Goal: Communication & Community: Participate in discussion

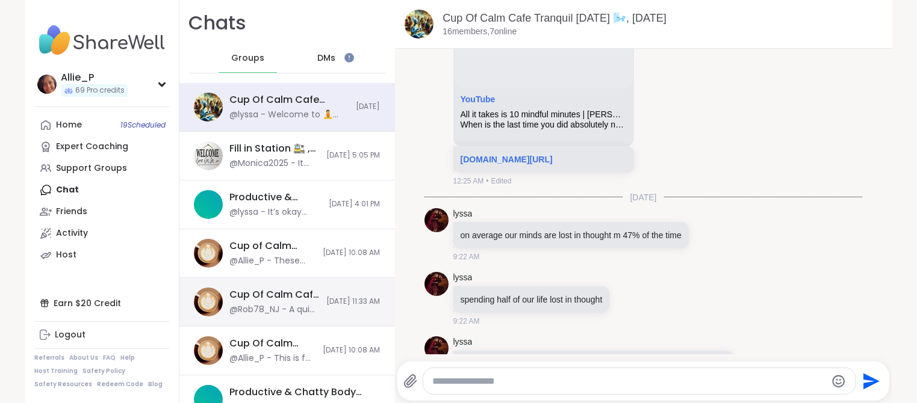
scroll to position [241, 0]
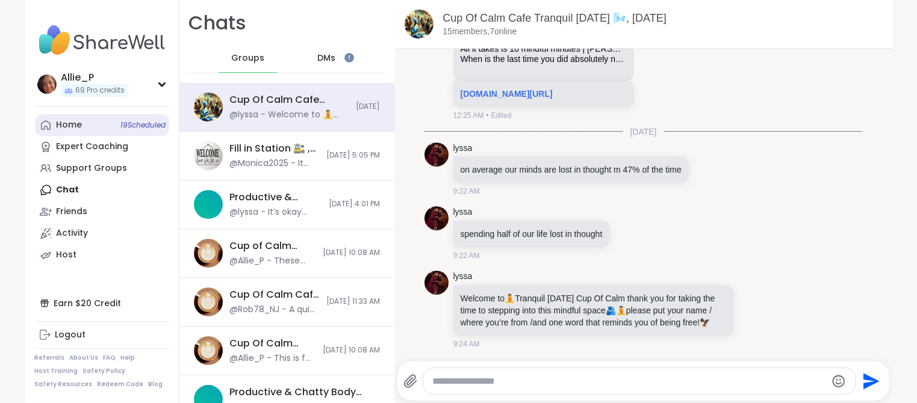
click at [77, 119] on div "Home 19 Scheduled" at bounding box center [70, 125] width 26 height 12
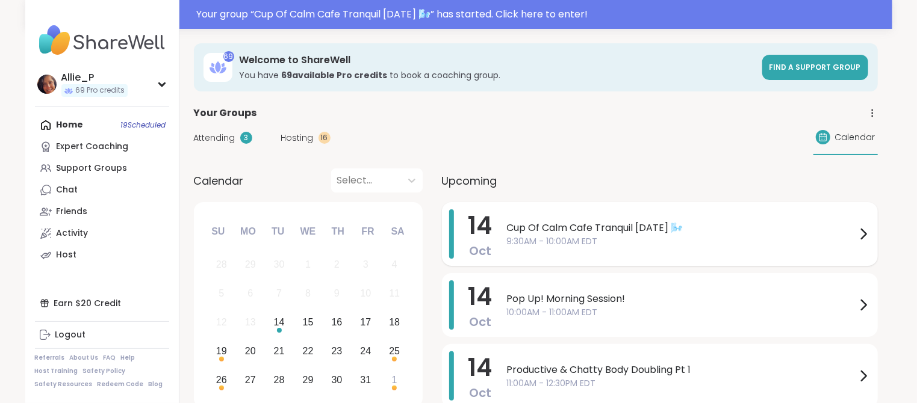
click at [566, 236] on span "9:30AM - 10:00AM EDT" at bounding box center [681, 241] width 349 height 13
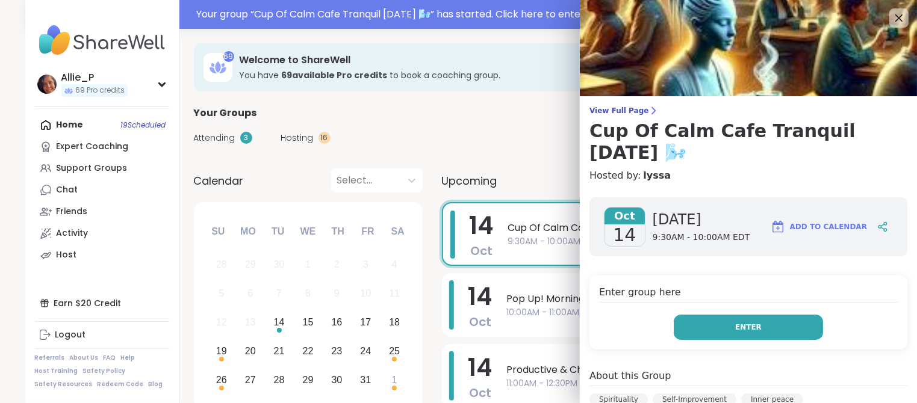
click at [761, 315] on button "Enter" at bounding box center [748, 327] width 149 height 25
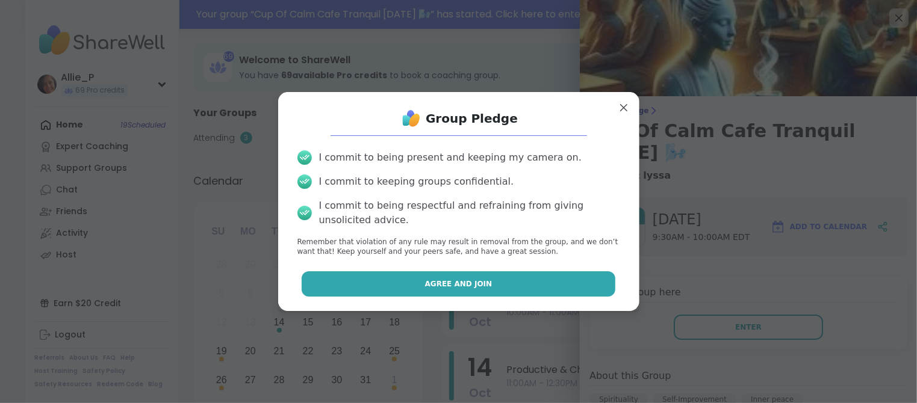
click at [456, 288] on span "Agree and Join" at bounding box center [458, 284] width 67 height 11
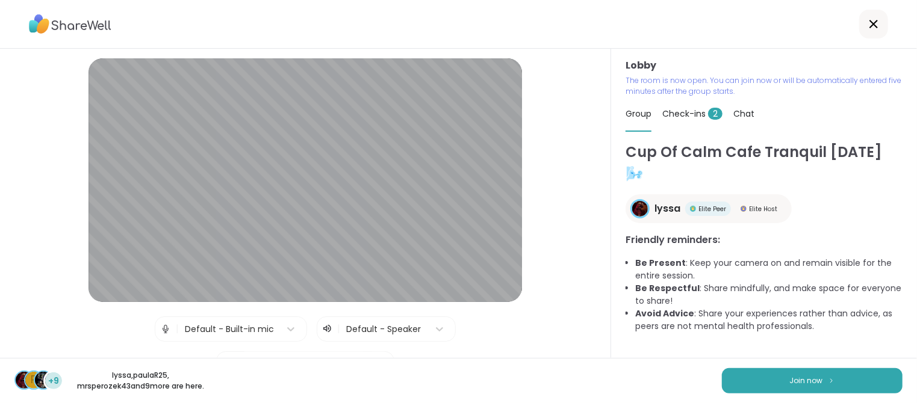
click at [515, 379] on div "p +9 lyssa , paulaR25 , mrsperozek43 and 9 more are here. Join now" at bounding box center [458, 380] width 917 height 45
click at [823, 383] on span "Join now" at bounding box center [806, 381] width 33 height 11
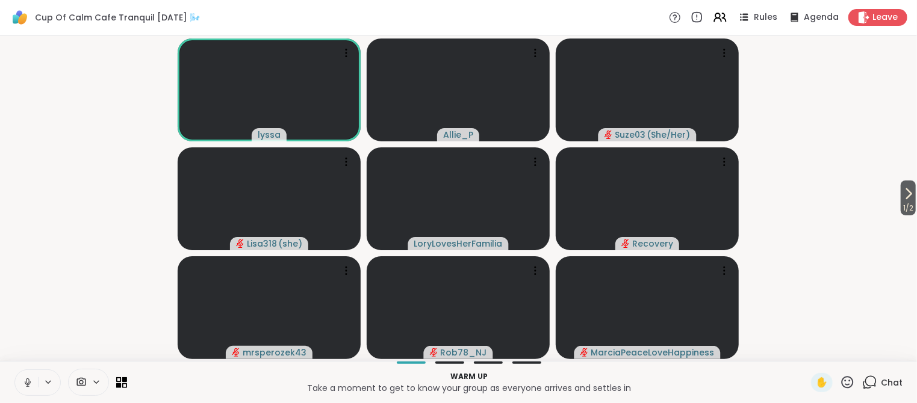
click at [28, 380] on icon at bounding box center [27, 381] width 3 height 5
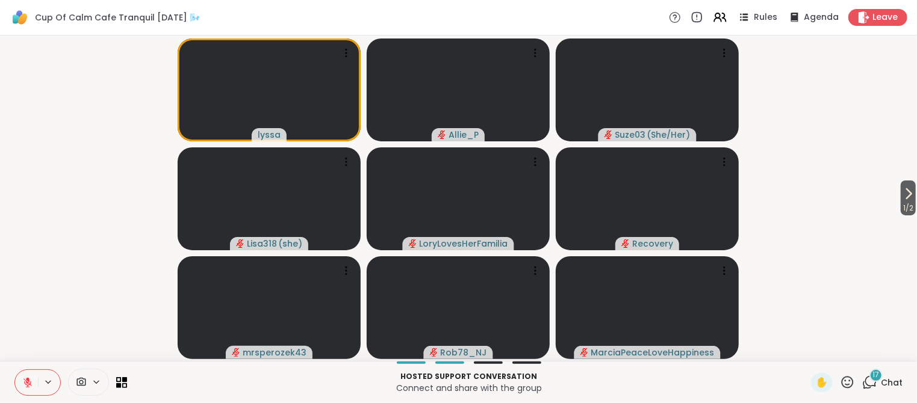
click at [883, 380] on span "Chat" at bounding box center [892, 383] width 22 height 12
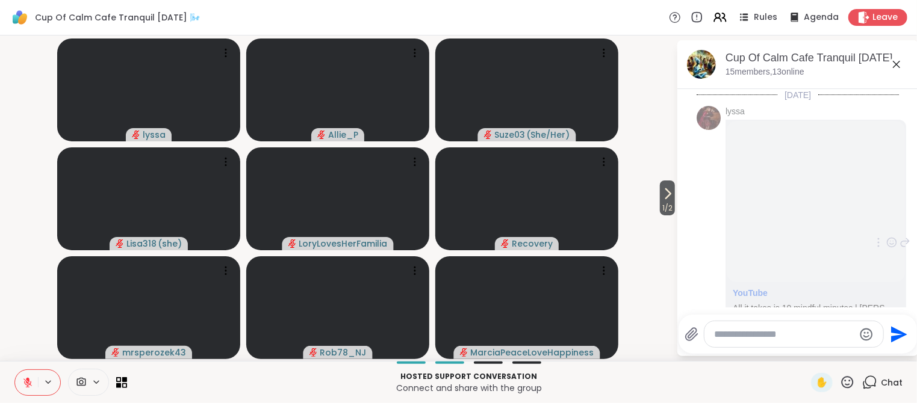
scroll to position [62, 0]
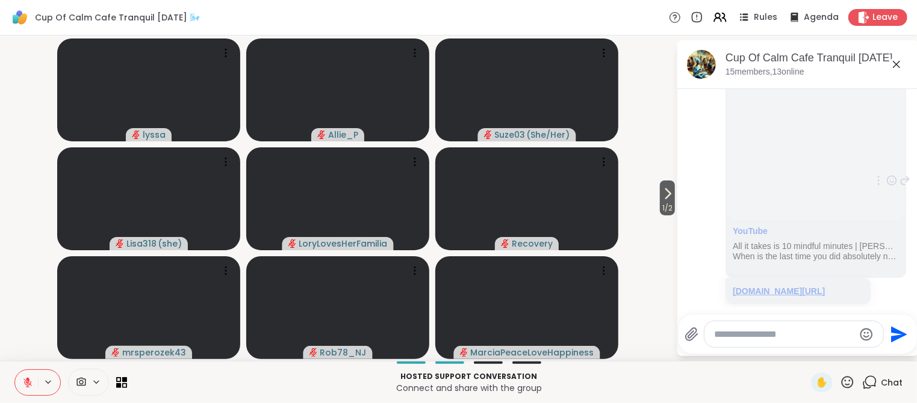
click at [784, 290] on link "[DOMAIN_NAME][URL]" at bounding box center [779, 292] width 92 height 10
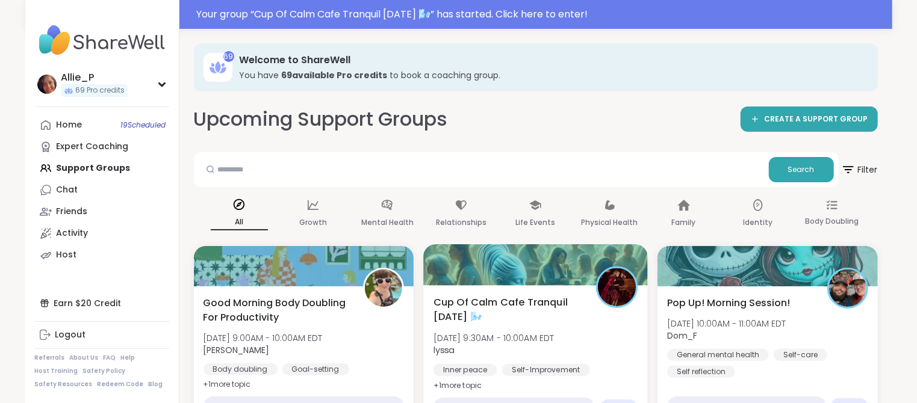
click at [552, 326] on div "Cup Of Calm Cafe Tranquil [DATE] 🌬️ [DATE] 9:30AM - 10:00AM EDT lyssa Inner pea…" at bounding box center [535, 344] width 205 height 98
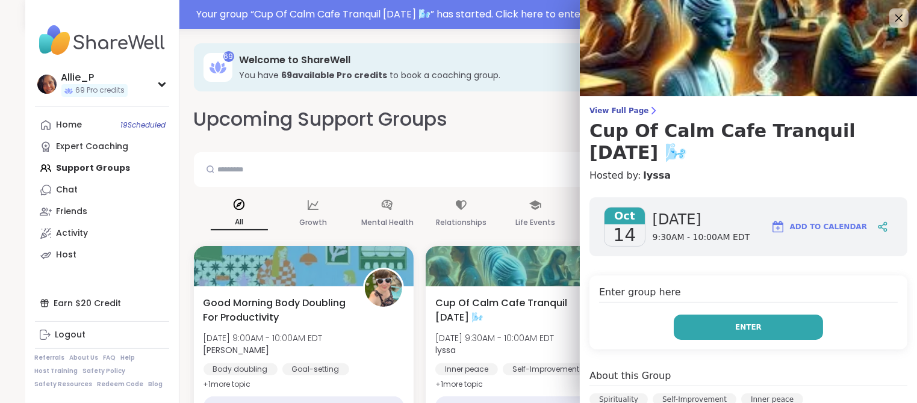
click at [755, 322] on span "Enter" at bounding box center [748, 327] width 26 height 11
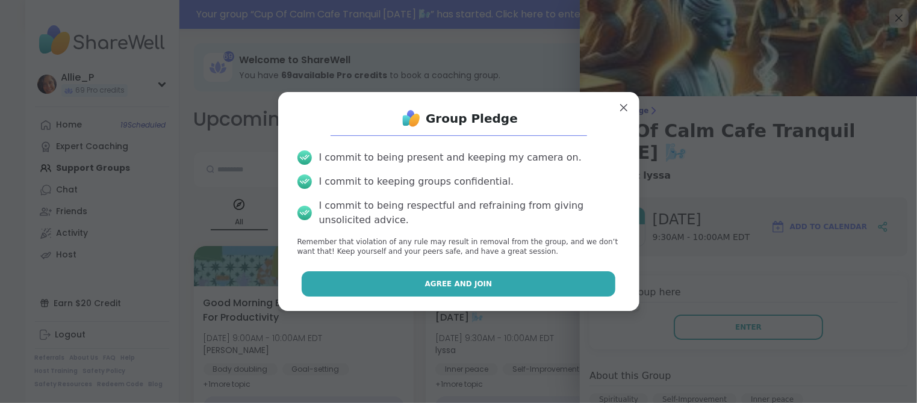
click at [484, 281] on span "Agree and Join" at bounding box center [458, 284] width 67 height 11
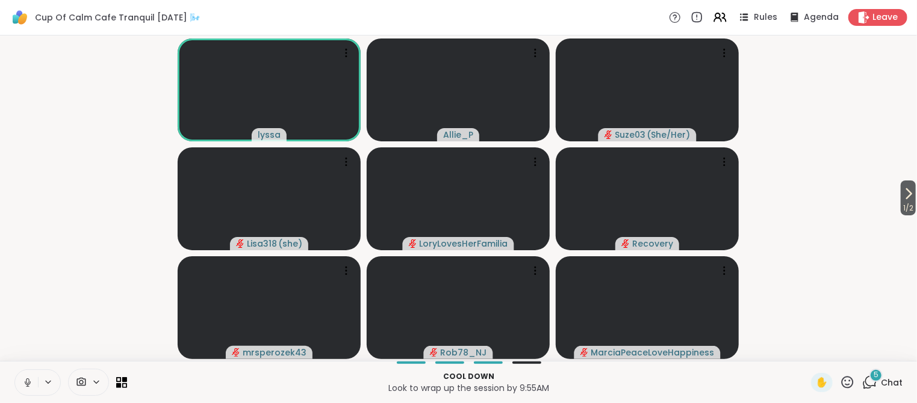
click at [36, 390] on button at bounding box center [26, 382] width 23 height 25
click at [881, 382] on div "5 Chat" at bounding box center [882, 382] width 40 height 19
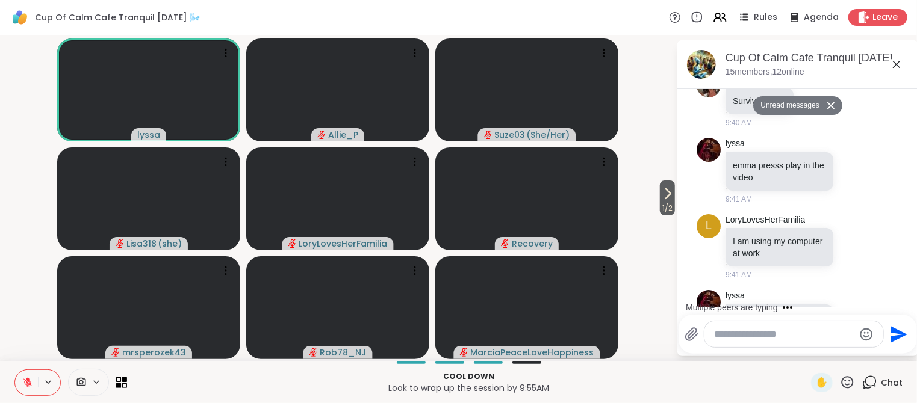
scroll to position [2, 0]
click at [759, 338] on textarea "Type your message" at bounding box center [784, 335] width 140 height 12
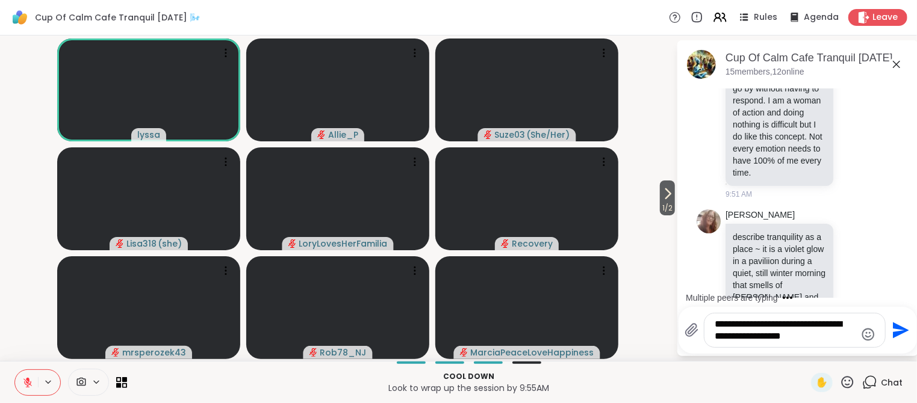
scroll to position [3289, 0]
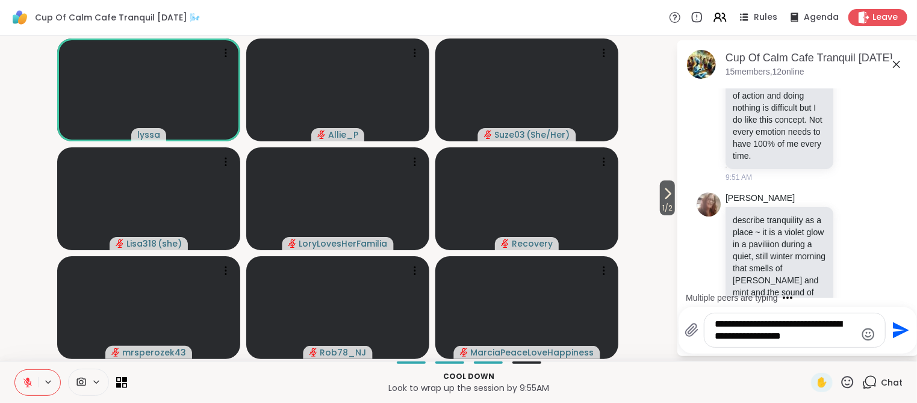
click at [815, 327] on textarea "**********" at bounding box center [785, 331] width 140 height 24
type textarea "**********"
click at [900, 334] on icon "Send" at bounding box center [901, 331] width 16 height 16
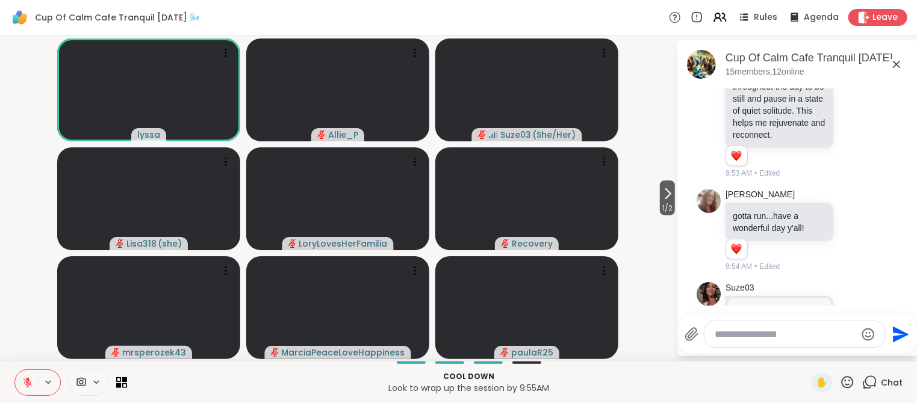
scroll to position [4645, 0]
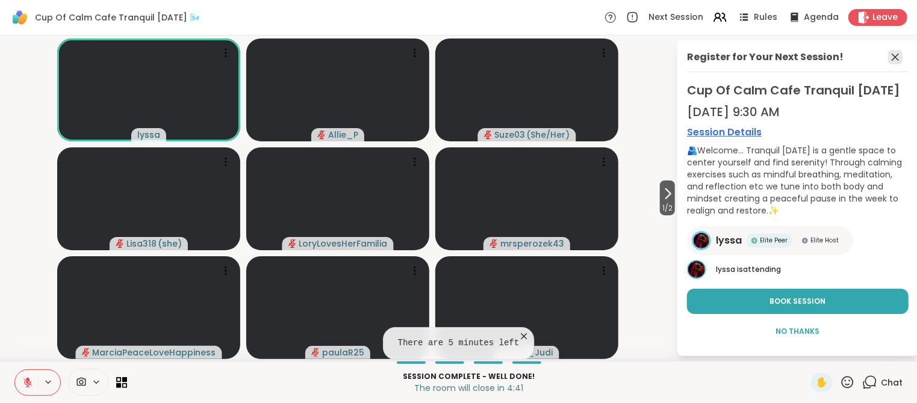
click at [895, 56] on icon at bounding box center [895, 57] width 14 height 14
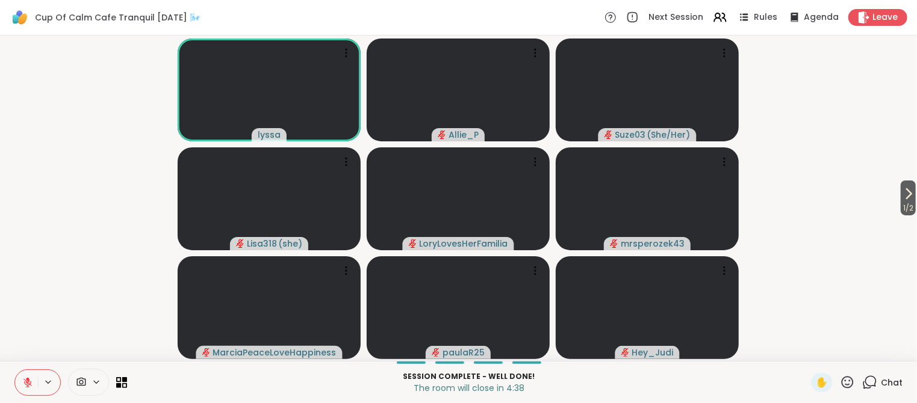
click at [893, 379] on span "Chat" at bounding box center [892, 383] width 22 height 12
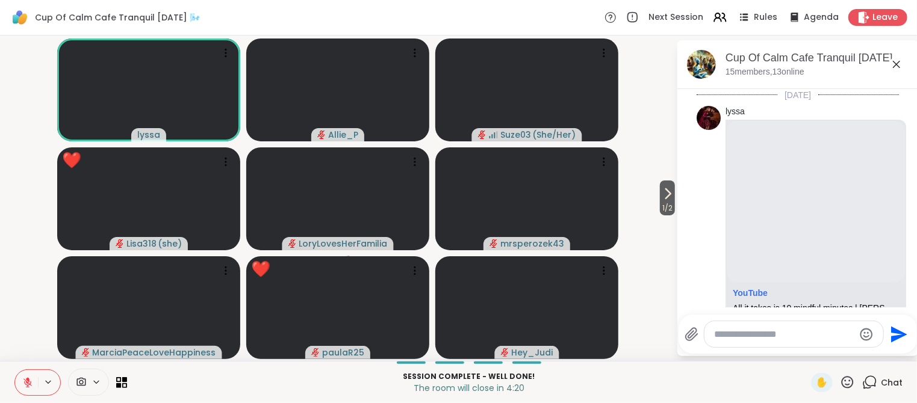
scroll to position [4633, 0]
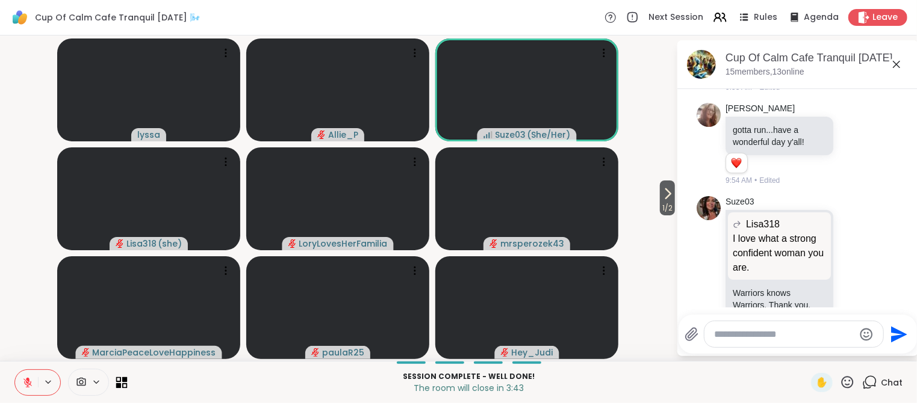
click at [119, 385] on icon at bounding box center [118, 385] width 5 height 5
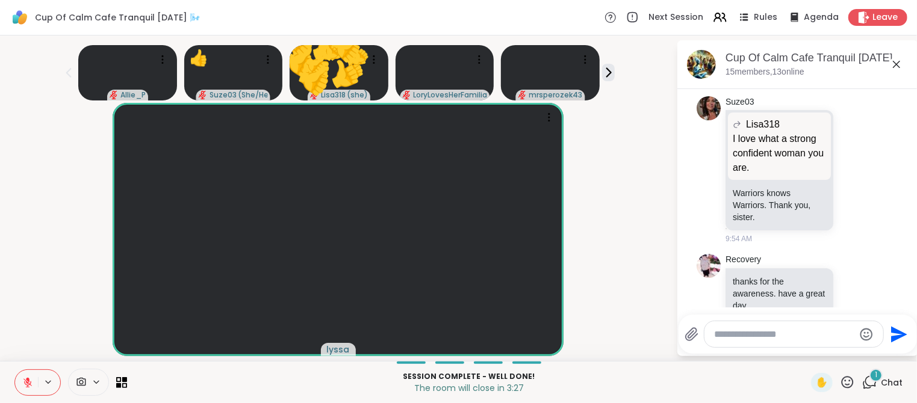
scroll to position [4809, 0]
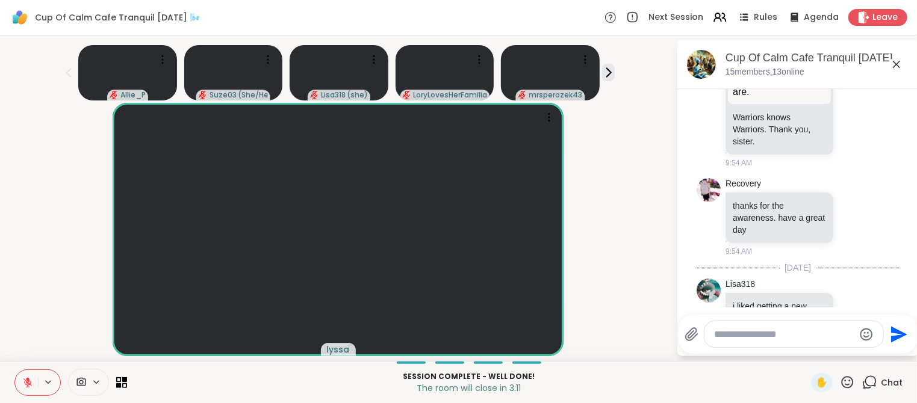
click at [764, 334] on textarea "Type your message" at bounding box center [784, 335] width 140 height 12
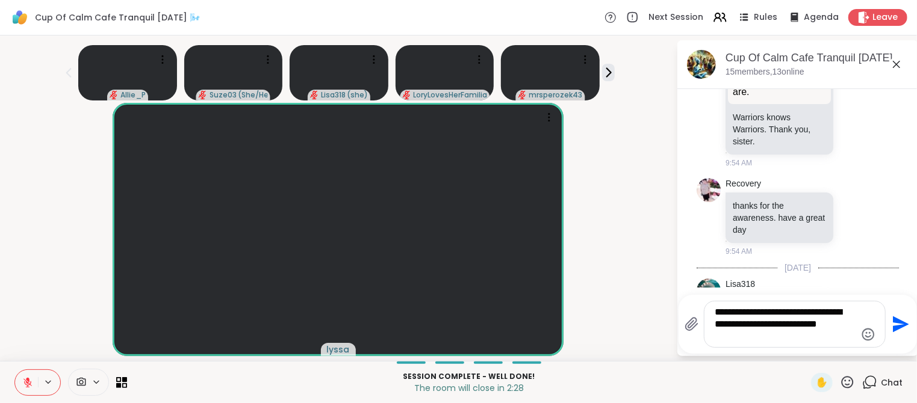
type textarea "**********"
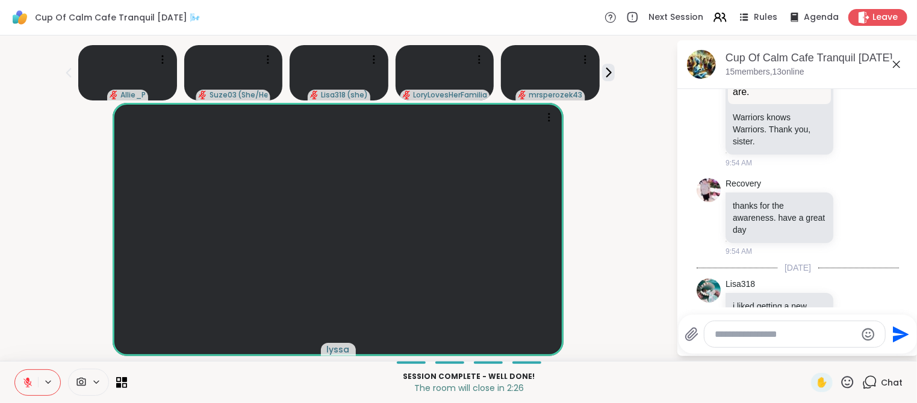
scroll to position [4897, 0]
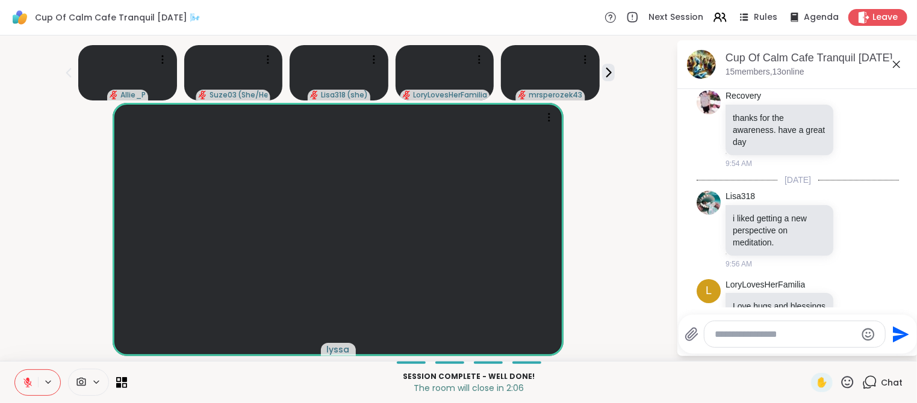
click at [29, 382] on icon at bounding box center [27, 383] width 11 height 11
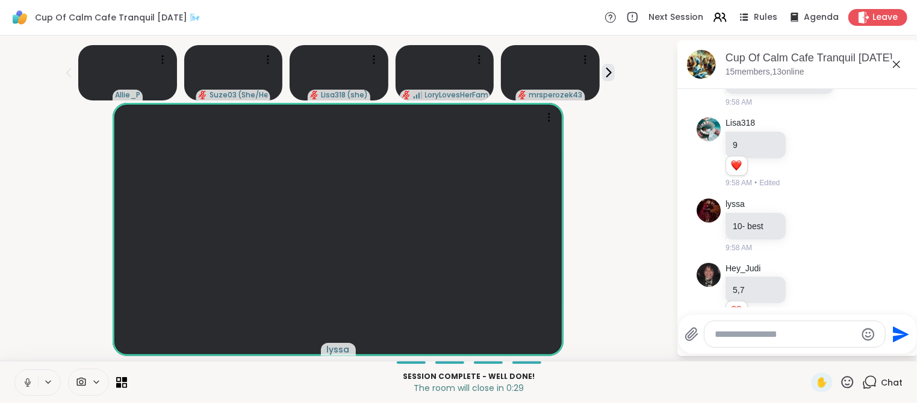
scroll to position [5392, 0]
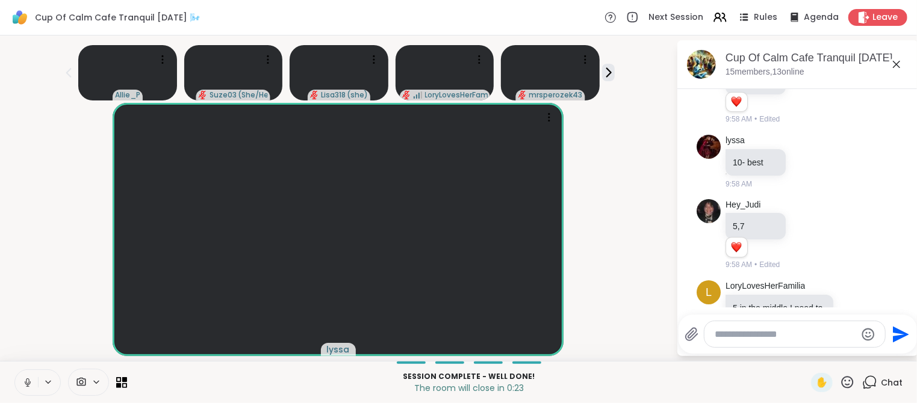
click at [758, 337] on textarea "Type your message" at bounding box center [785, 335] width 140 height 12
type textarea "***"
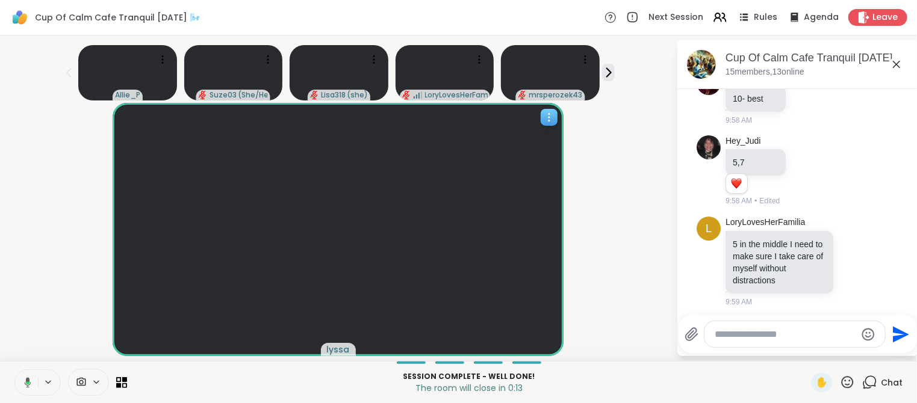
scroll to position [5520, 0]
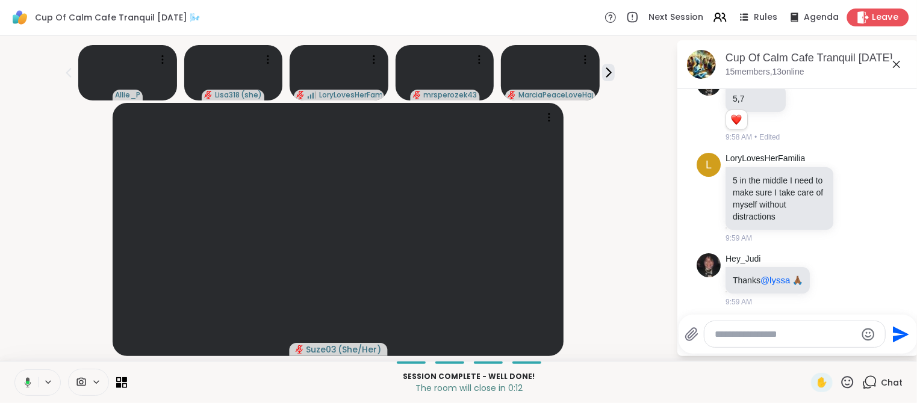
click at [884, 20] on span "Leave" at bounding box center [886, 17] width 26 height 13
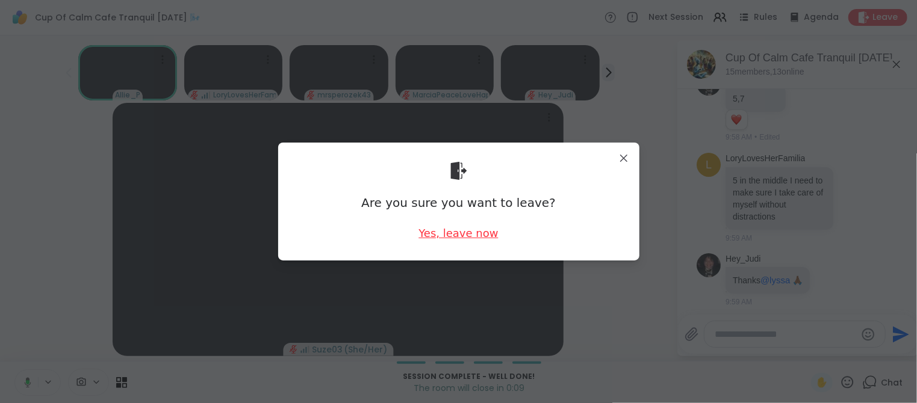
click at [476, 236] on div "Yes, leave now" at bounding box center [458, 233] width 79 height 15
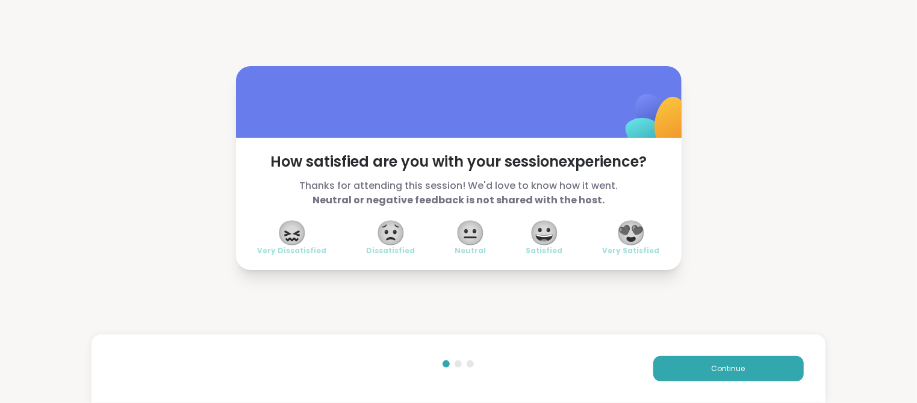
click at [633, 228] on span "😍" at bounding box center [631, 233] width 30 height 22
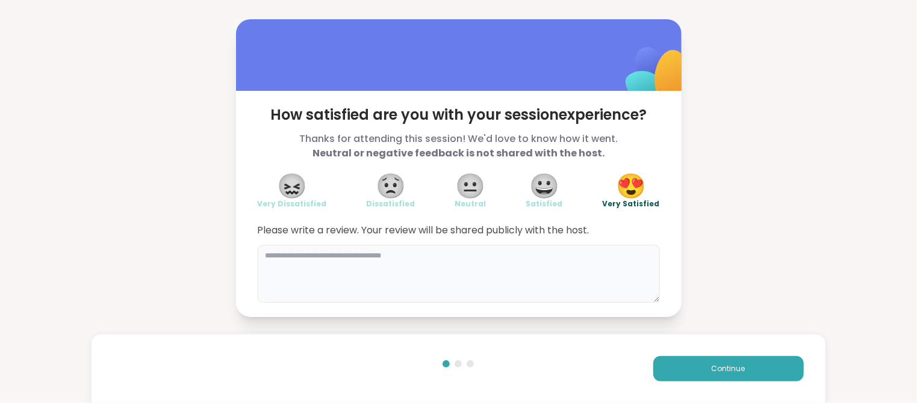
click at [446, 270] on textarea at bounding box center [459, 274] width 402 height 58
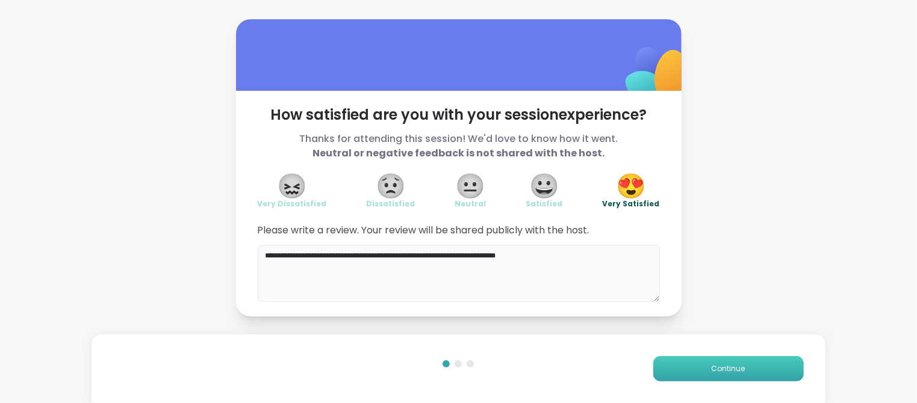
type textarea "**********"
click at [733, 370] on span "Continue" at bounding box center [729, 369] width 34 height 11
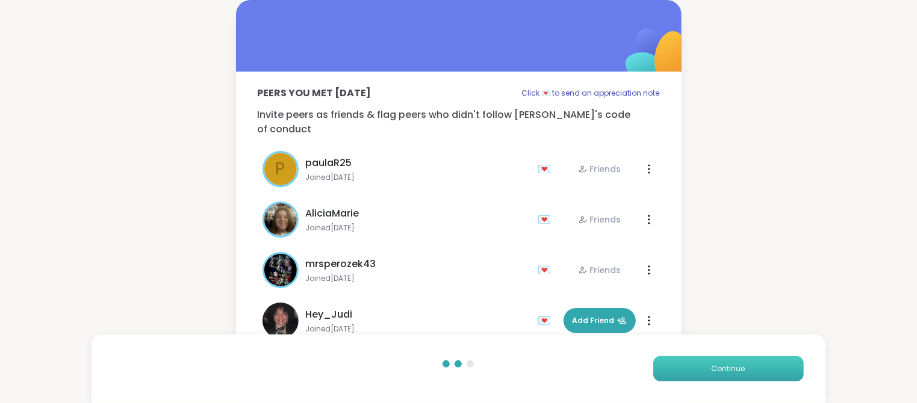
click at [733, 370] on span "Continue" at bounding box center [729, 369] width 34 height 11
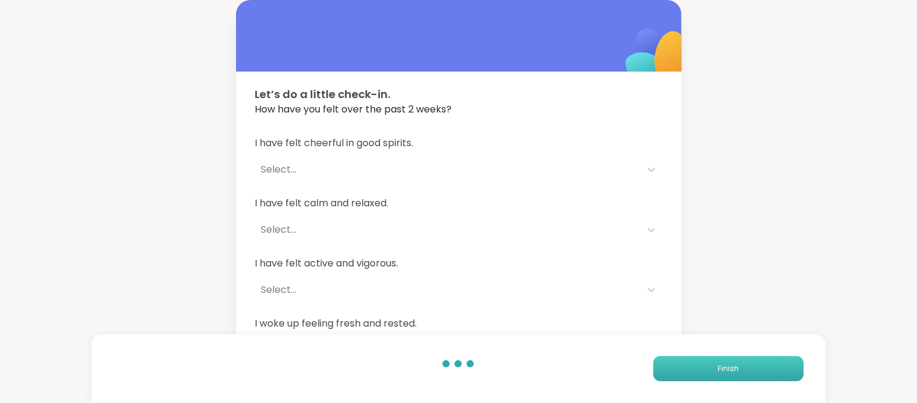
click at [733, 370] on span "Finish" at bounding box center [728, 369] width 21 height 11
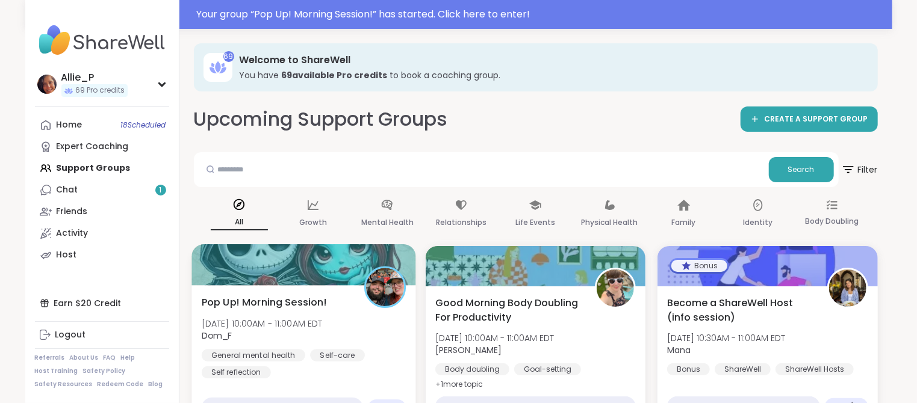
click at [293, 340] on span "Dom_F" at bounding box center [261, 336] width 121 height 12
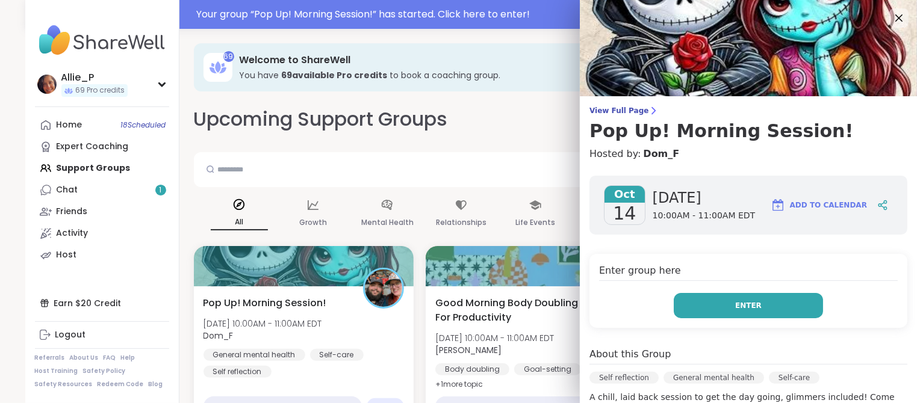
click at [715, 313] on button "Enter" at bounding box center [748, 305] width 149 height 25
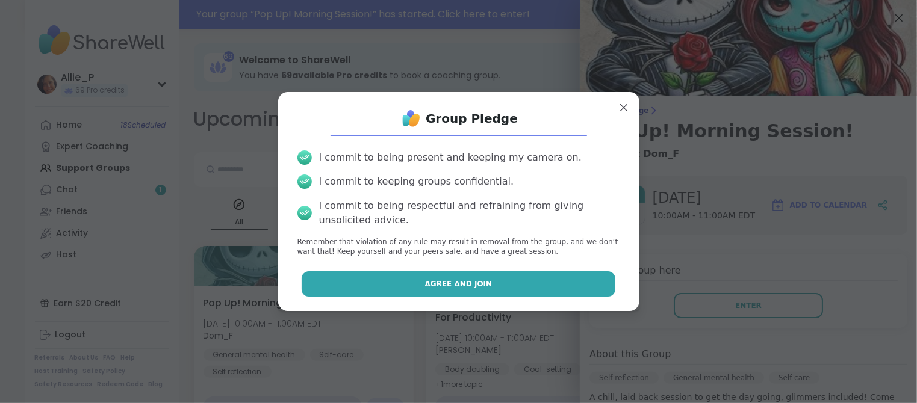
click at [519, 292] on button "Agree and Join" at bounding box center [459, 284] width 314 height 25
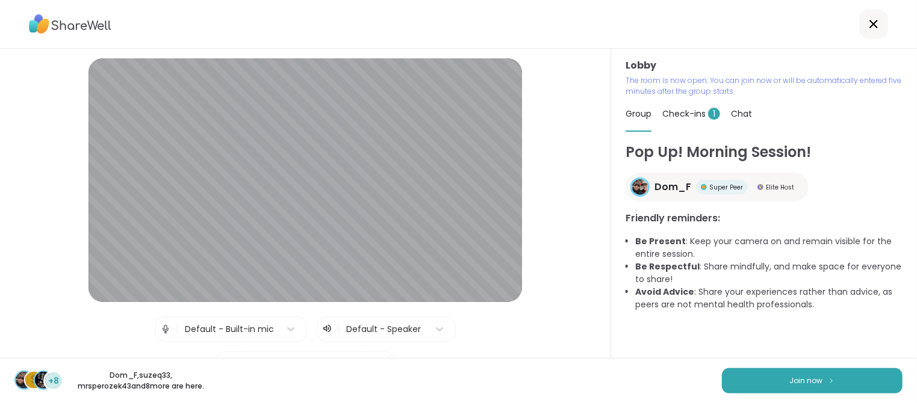
click at [817, 360] on div "s +8 Dom_F , suzeq33 , mrsperozek43 and 8 more are here. Join now" at bounding box center [458, 380] width 917 height 45
click at [805, 379] on span "Join now" at bounding box center [806, 381] width 33 height 11
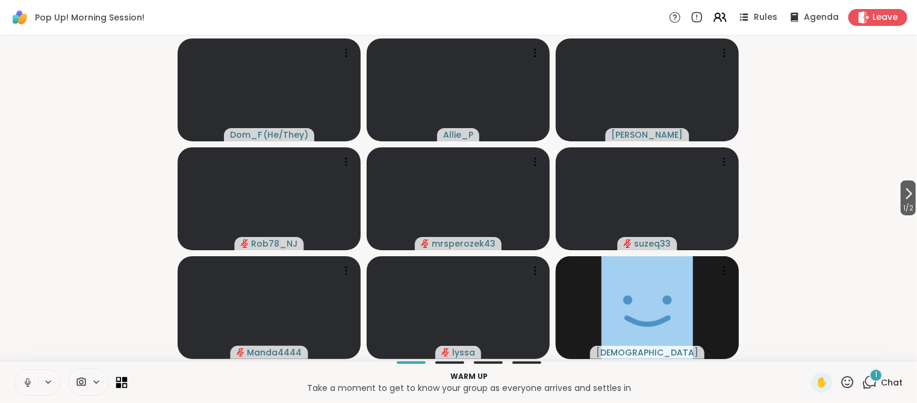
click at [120, 384] on icon at bounding box center [118, 385] width 5 height 5
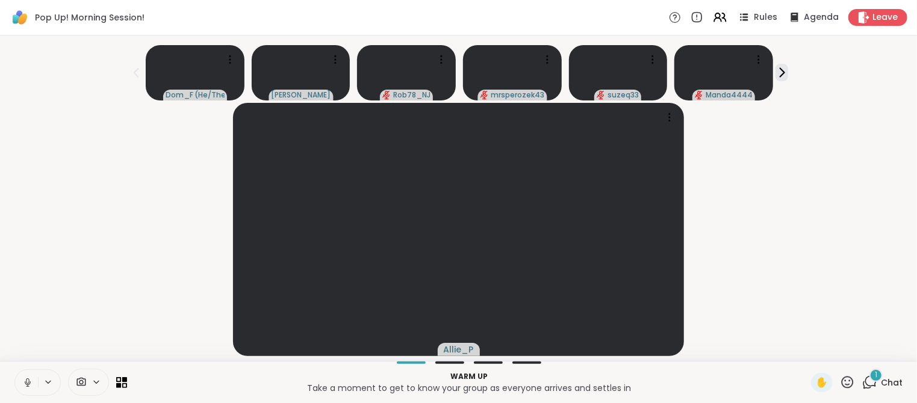
click at [26, 381] on icon at bounding box center [27, 383] width 11 height 11
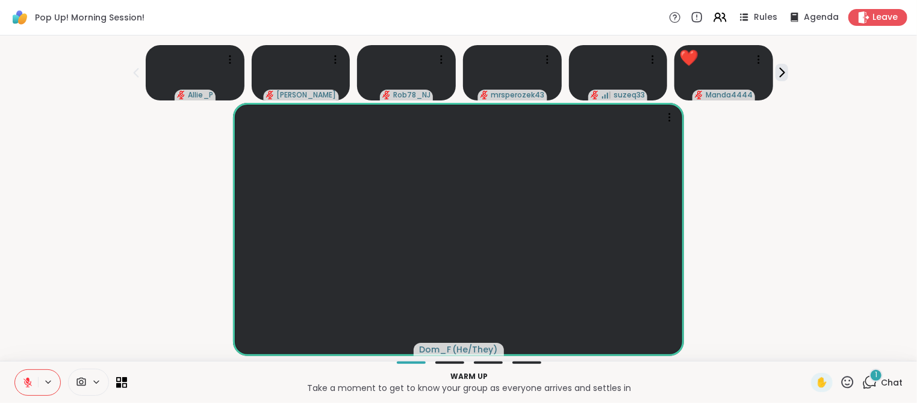
click at [880, 383] on div "1 Chat" at bounding box center [882, 382] width 40 height 19
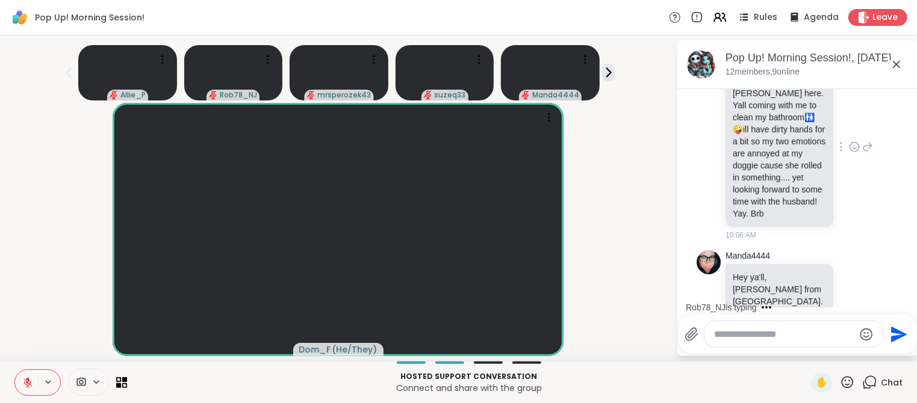
scroll to position [363, 0]
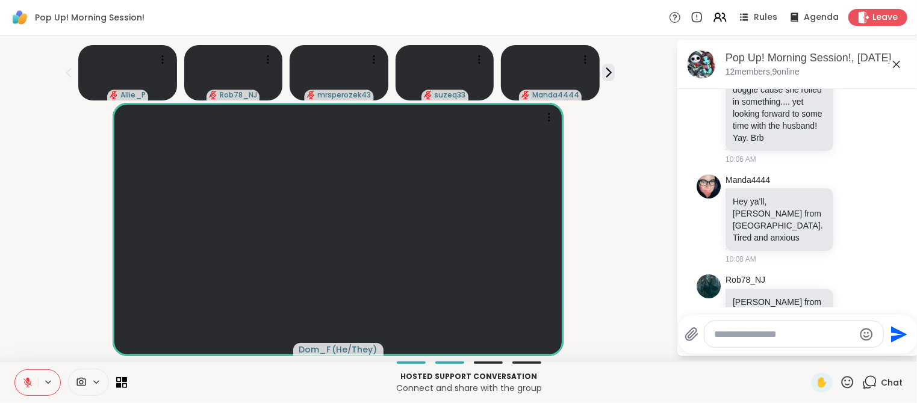
click at [30, 385] on icon at bounding box center [27, 383] width 11 height 11
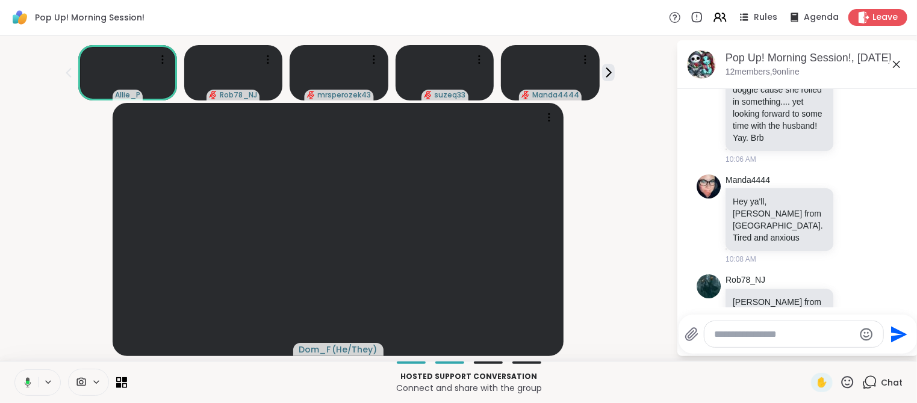
scroll to position [381, 0]
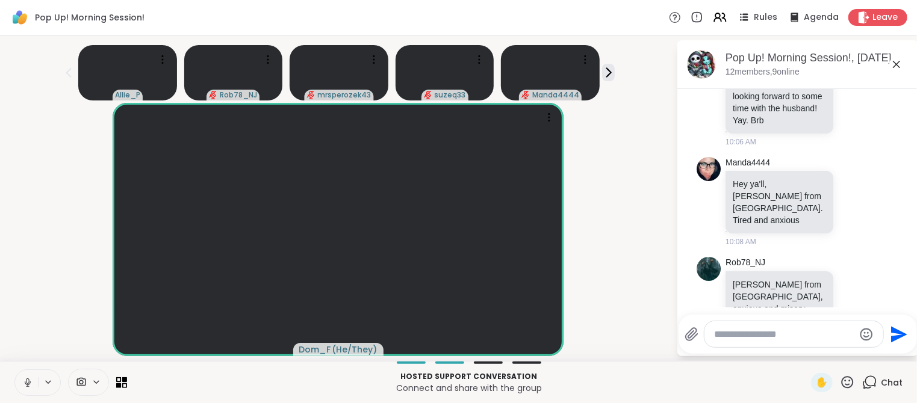
click at [29, 384] on icon at bounding box center [28, 383] width 6 height 4
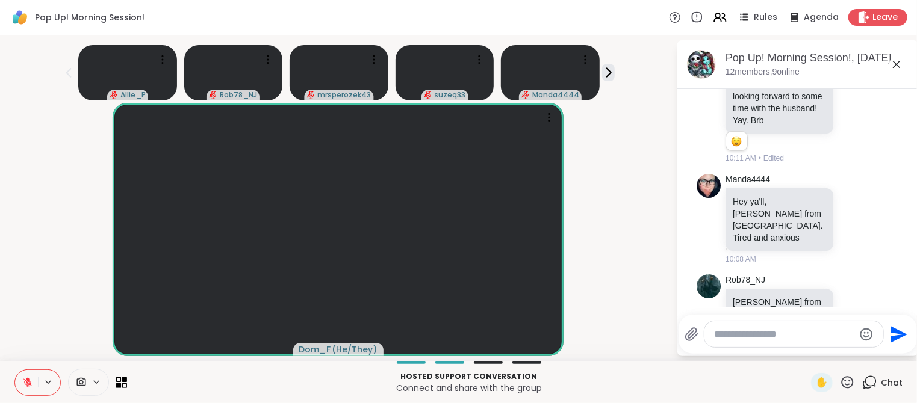
scroll to position [397, 0]
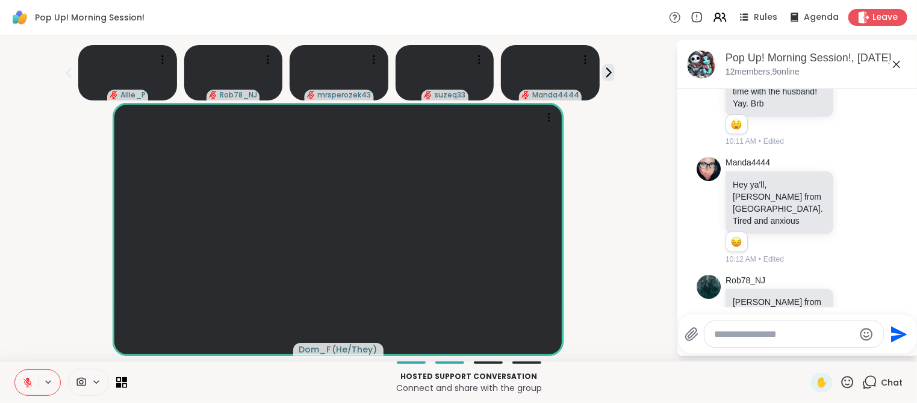
click at [854, 316] on icon at bounding box center [854, 322] width 11 height 12
click at [785, 297] on div "Select Reaction: Sad" at bounding box center [785, 302] width 11 height 11
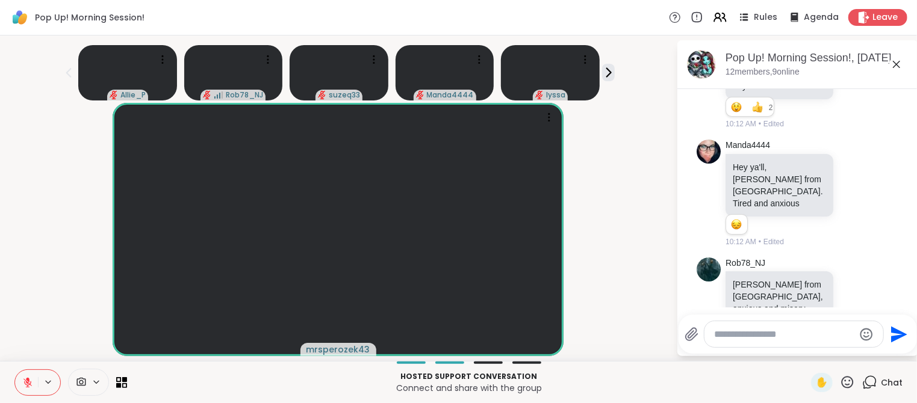
click at [870, 301] on icon at bounding box center [868, 305] width 8 height 8
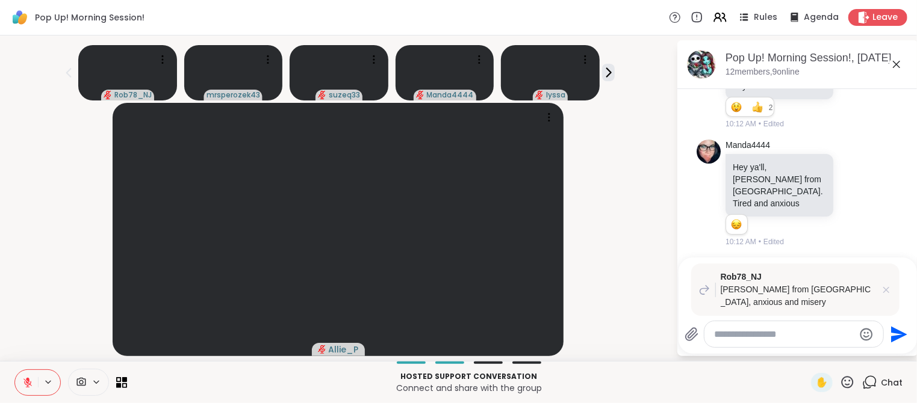
click at [886, 296] on icon at bounding box center [886, 290] width 12 height 12
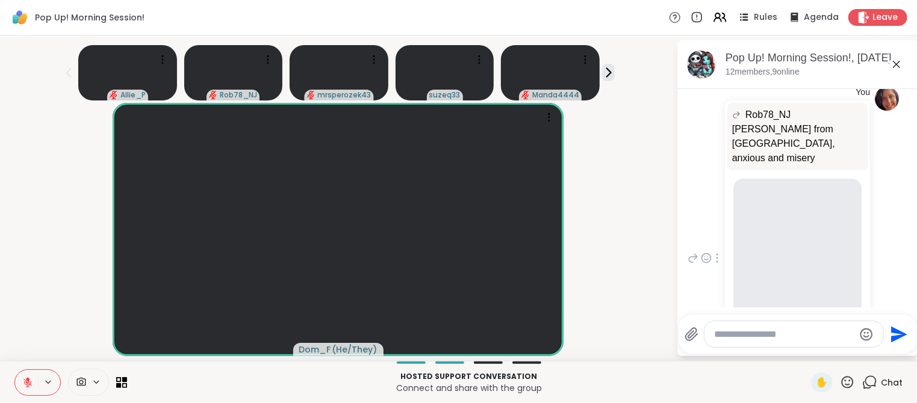
scroll to position [766, 0]
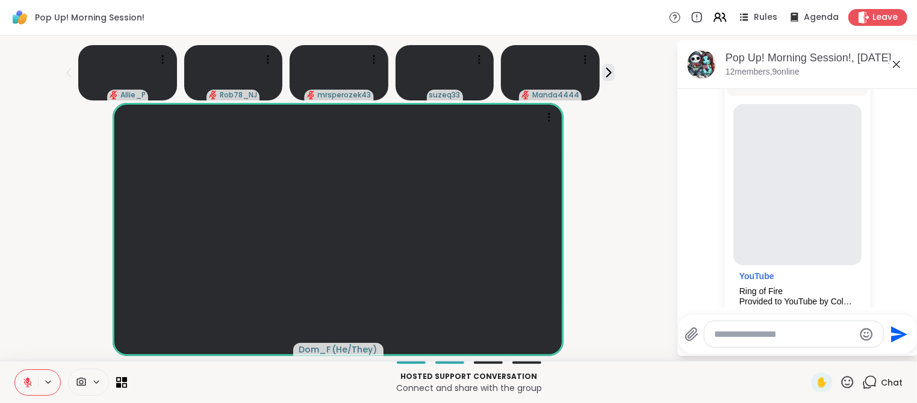
click at [34, 376] on button at bounding box center [26, 382] width 23 height 25
click at [27, 384] on icon at bounding box center [27, 383] width 11 height 11
click at [849, 384] on icon at bounding box center [847, 382] width 15 height 15
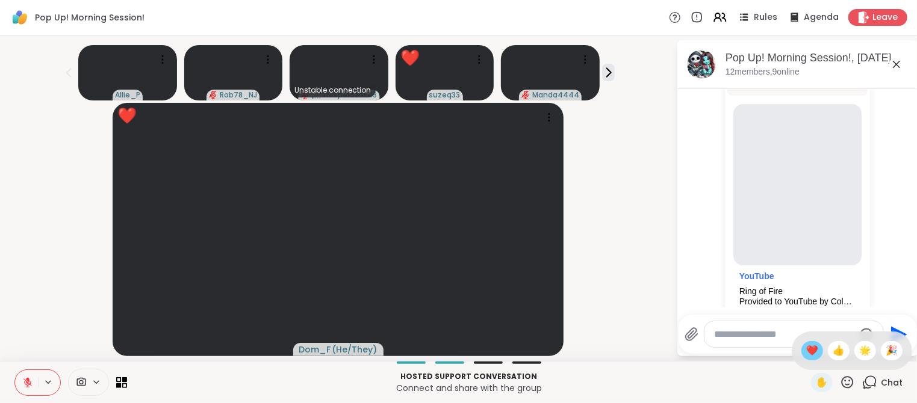
click at [814, 352] on span "❤️" at bounding box center [812, 351] width 12 height 14
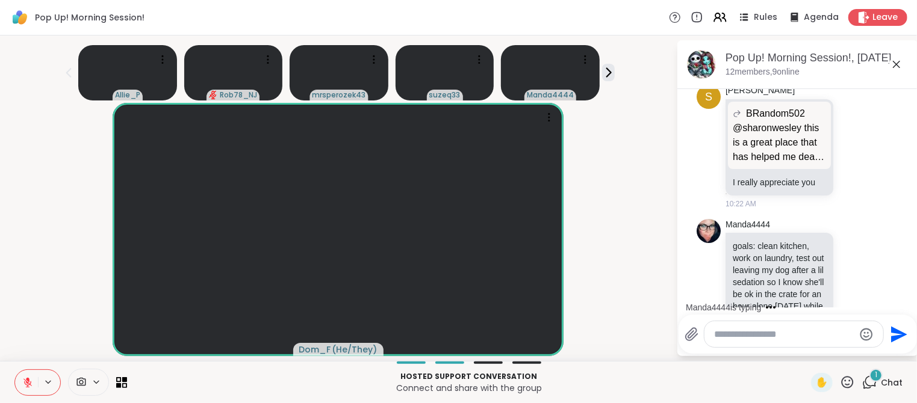
scroll to position [1592, 0]
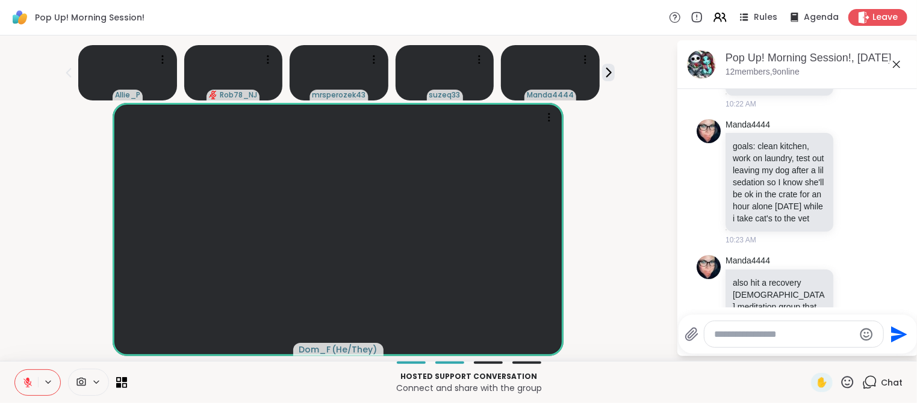
click at [25, 388] on button at bounding box center [26, 382] width 23 height 25
click at [28, 384] on icon at bounding box center [27, 383] width 11 height 11
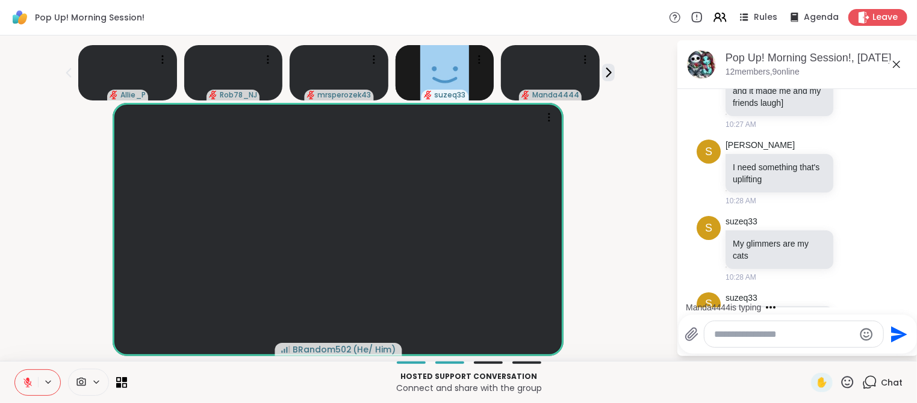
scroll to position [2068, 0]
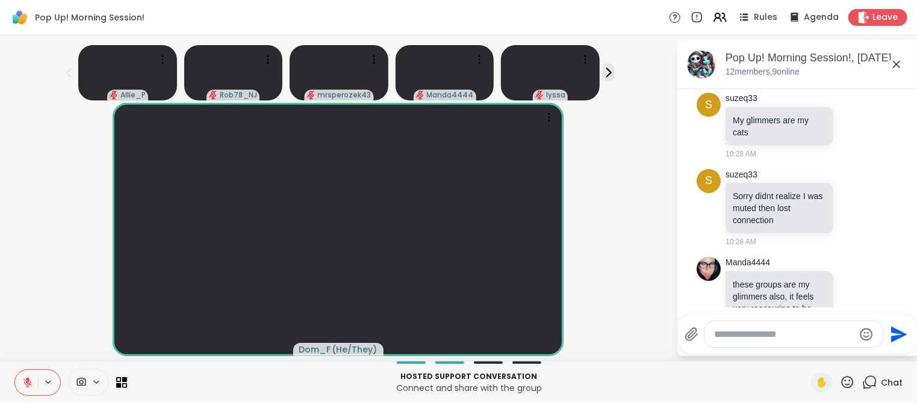
click at [28, 384] on icon at bounding box center [27, 383] width 11 height 11
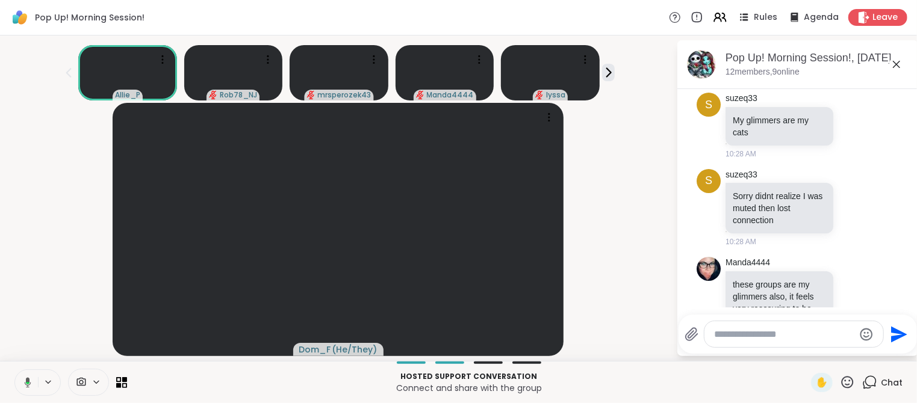
scroll to position [2085, 0]
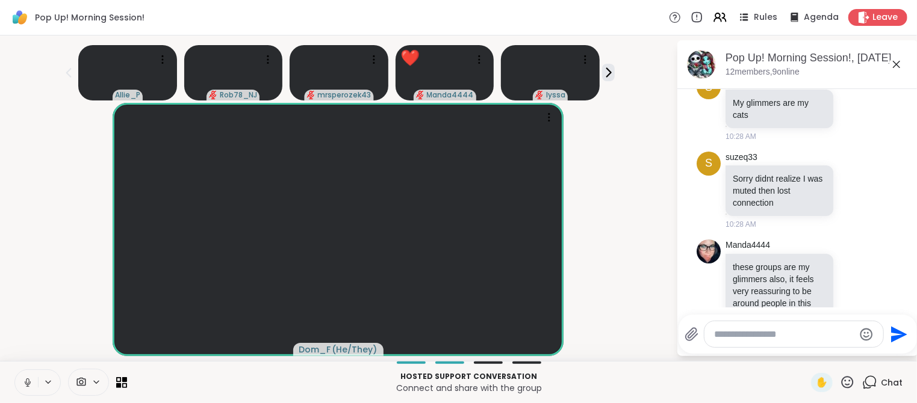
click at [28, 384] on icon at bounding box center [27, 383] width 11 height 11
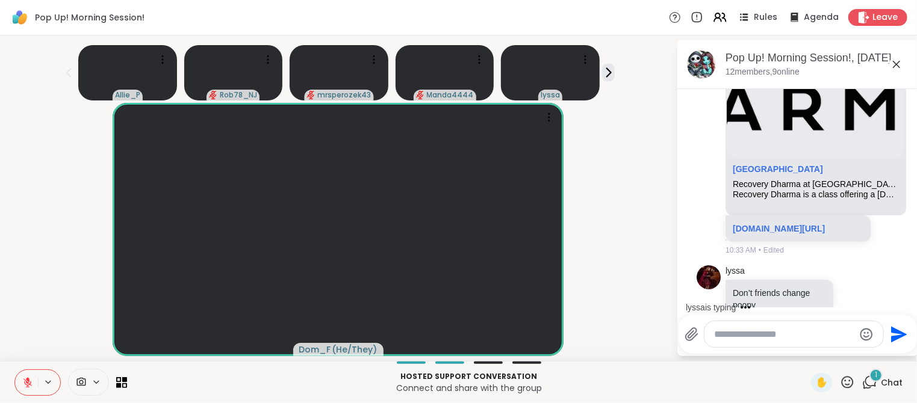
scroll to position [3276, 0]
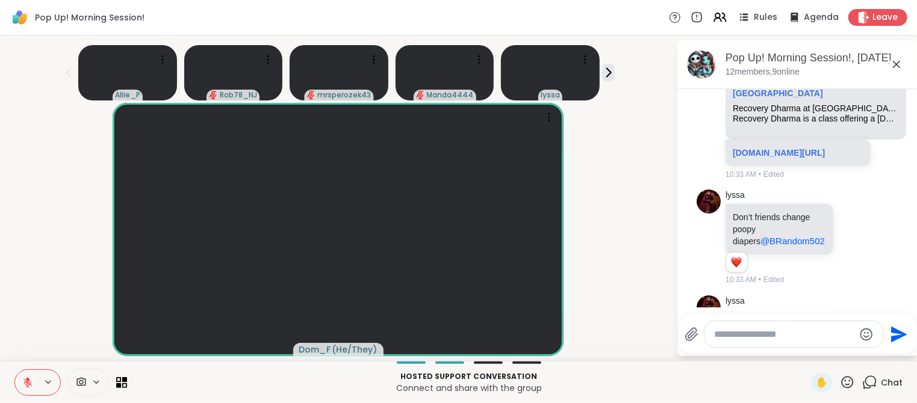
click at [859, 322] on icon at bounding box center [854, 328] width 11 height 12
click at [761, 304] on div "Select Reaction: Heart" at bounding box center [758, 309] width 11 height 11
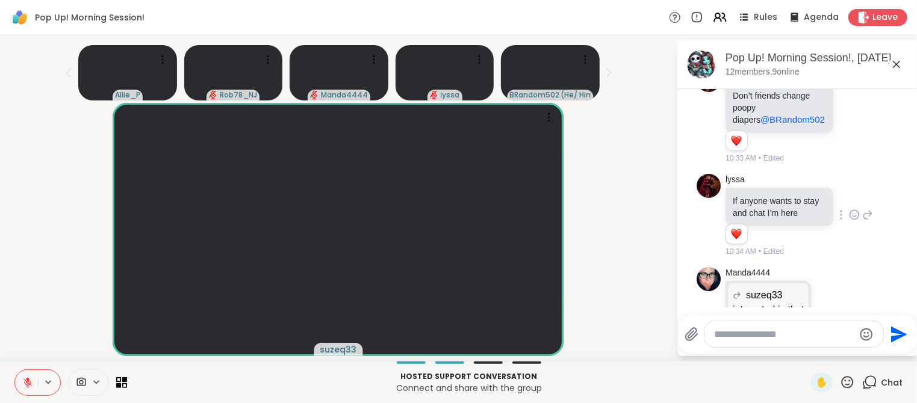
scroll to position [3415, 0]
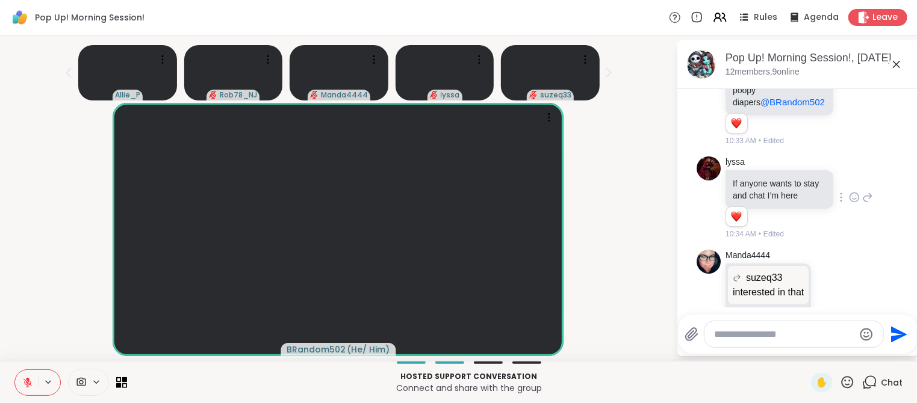
click at [33, 385] on button at bounding box center [26, 382] width 23 height 25
click at [26, 383] on icon at bounding box center [27, 381] width 3 height 5
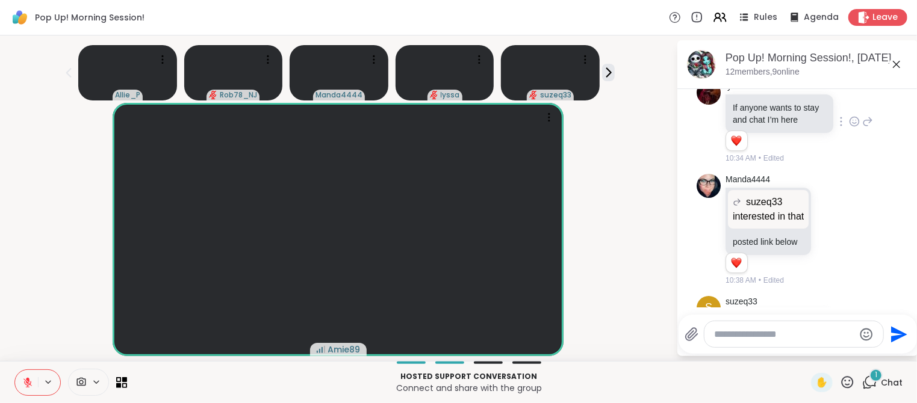
scroll to position [3610, 0]
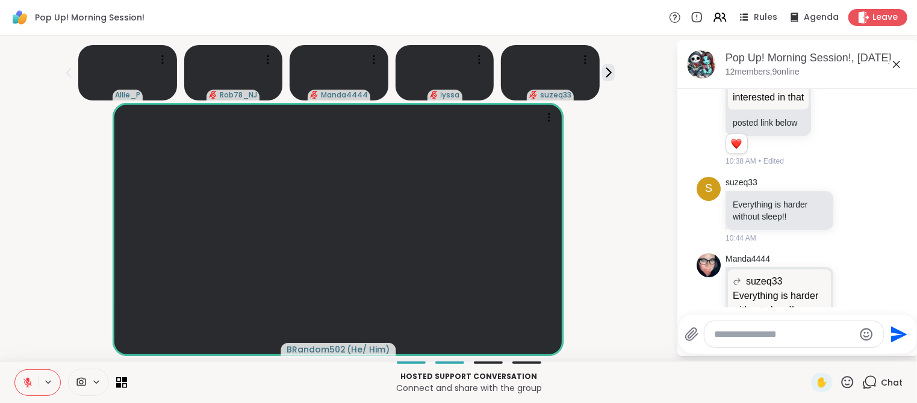
click at [26, 383] on icon at bounding box center [27, 383] width 8 height 8
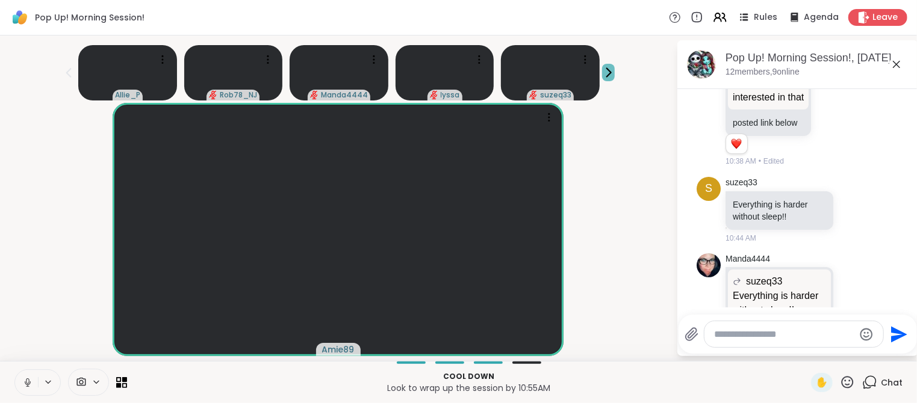
click at [610, 76] on icon at bounding box center [608, 72] width 13 height 13
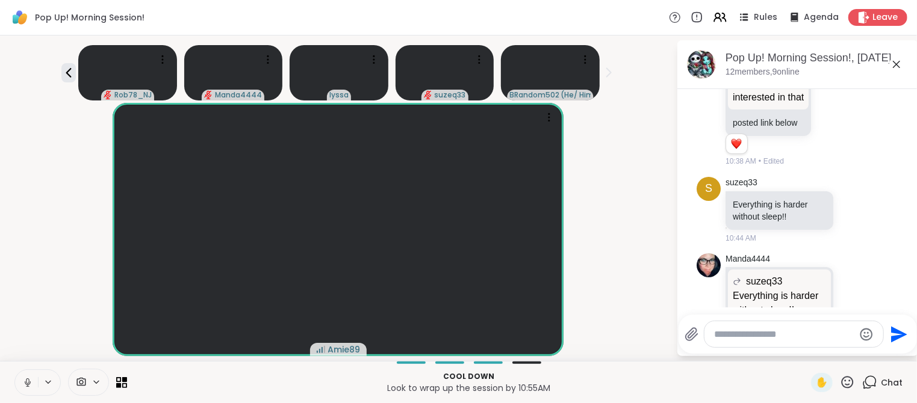
click at [63, 81] on div "Rob78_NJ Manda4444 lyssa suzeq33 BRandom502 ( He/ Him )" at bounding box center [338, 70] width 662 height 60
click at [71, 71] on icon at bounding box center [68, 73] width 14 height 14
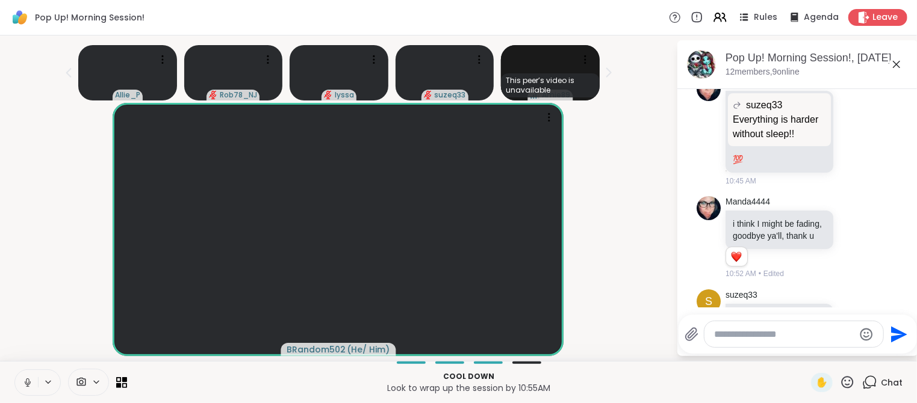
scroll to position [3791, 0]
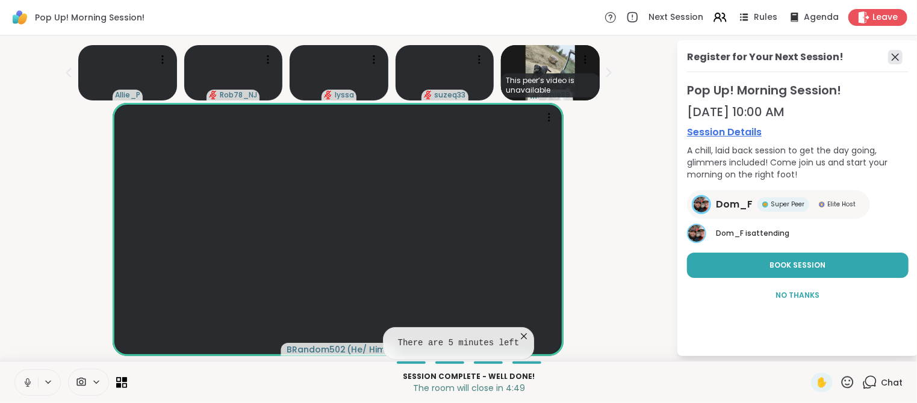
click at [896, 57] on icon at bounding box center [895, 57] width 7 height 7
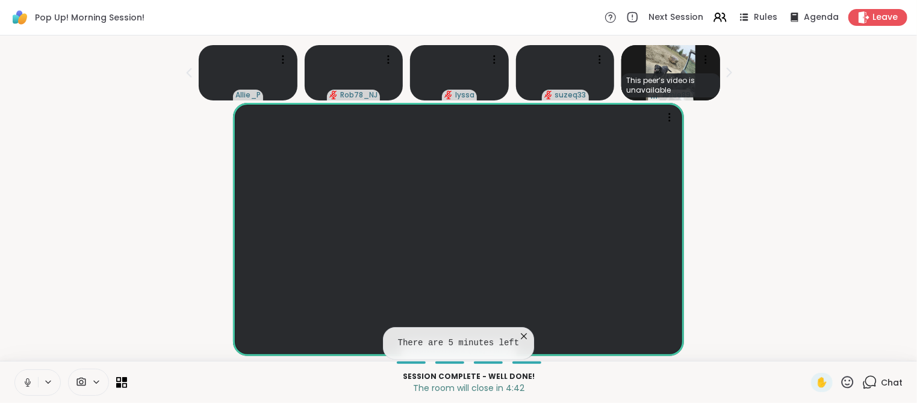
click at [526, 337] on icon at bounding box center [524, 337] width 12 height 12
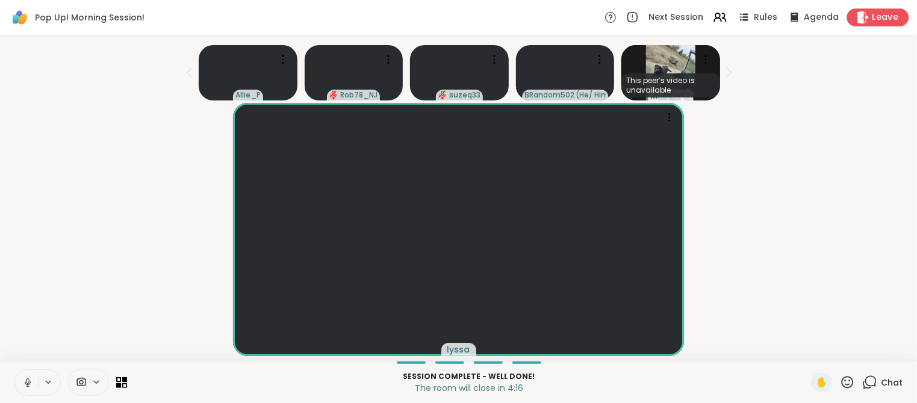
click at [883, 19] on span "Leave" at bounding box center [886, 17] width 26 height 13
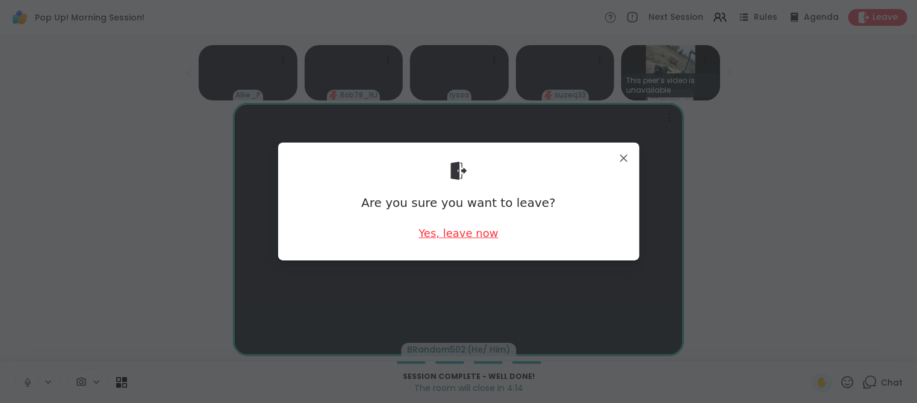
click at [467, 233] on div "Yes, leave now" at bounding box center [458, 233] width 79 height 15
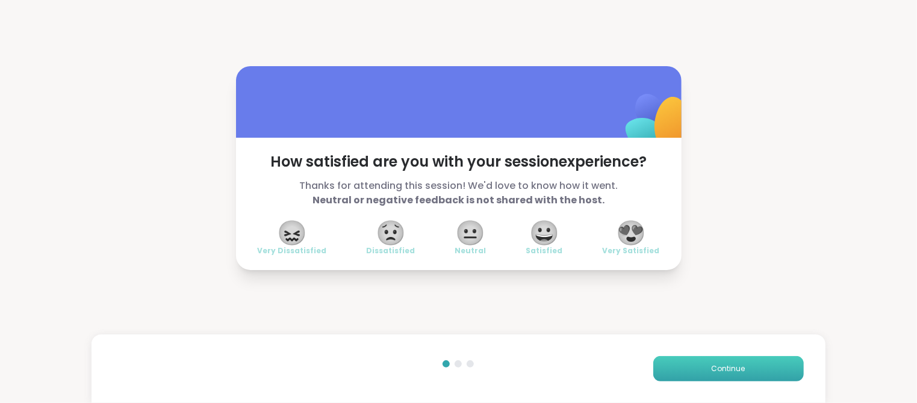
click at [722, 364] on span "Continue" at bounding box center [729, 369] width 34 height 11
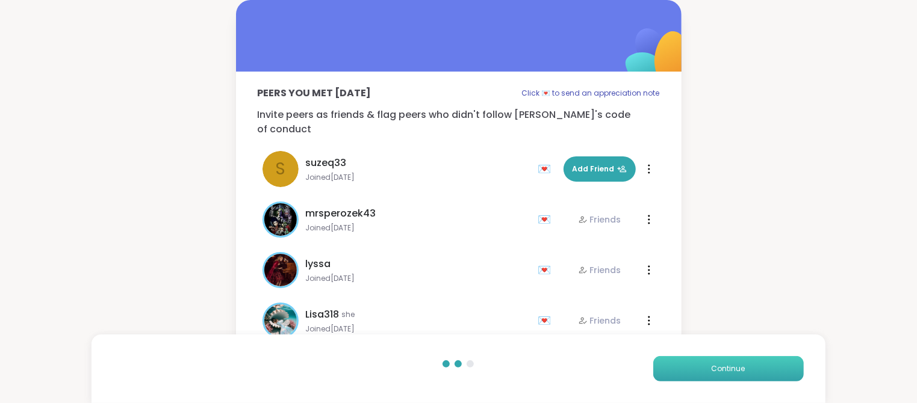
click at [728, 369] on span "Continue" at bounding box center [729, 369] width 34 height 11
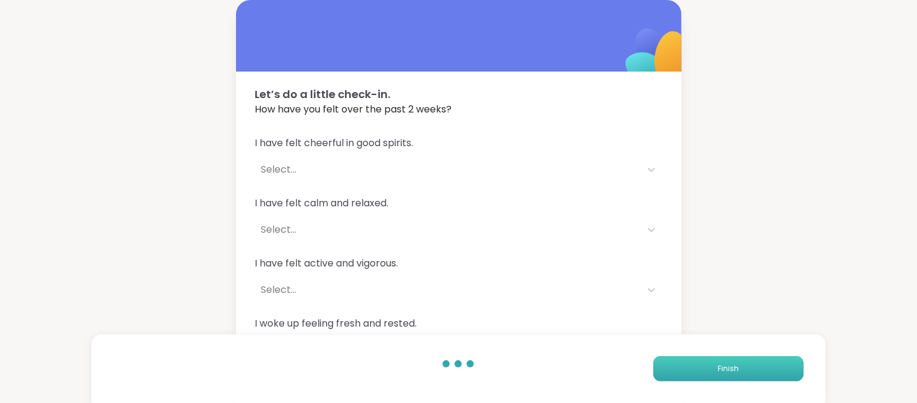
click at [728, 369] on span "Finish" at bounding box center [728, 369] width 21 height 11
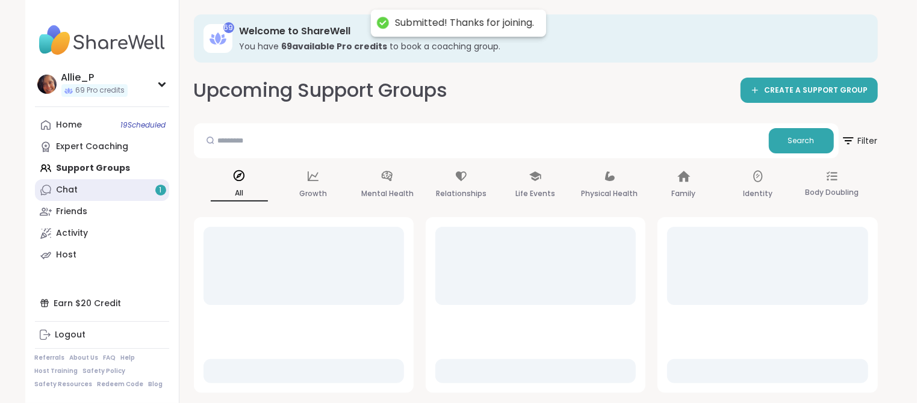
click at [78, 185] on link "Chat 1" at bounding box center [102, 190] width 134 height 22
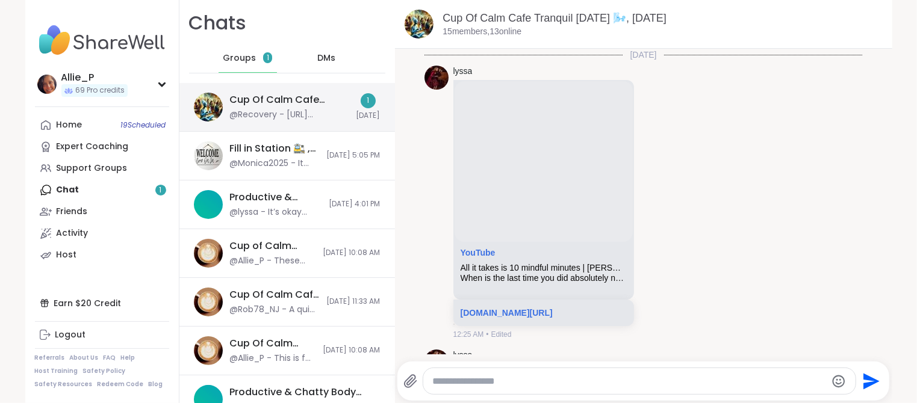
click at [272, 96] on div "Cup Of Calm Cafe Tranquil [DATE] 🌬️, [DATE]" at bounding box center [289, 99] width 119 height 13
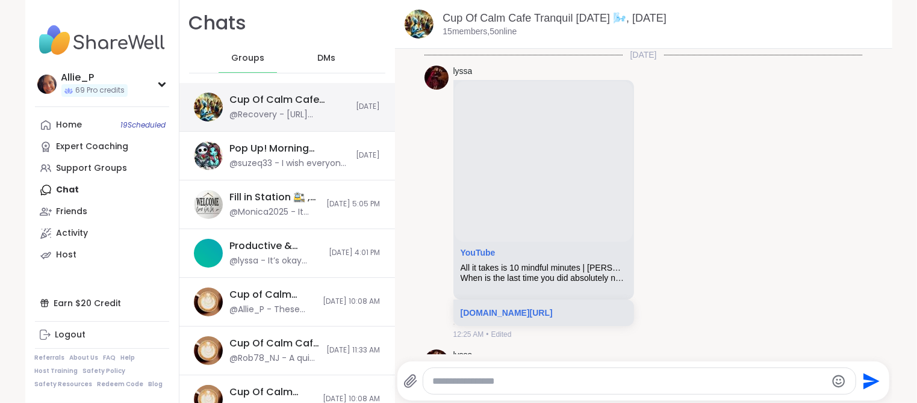
scroll to position [4706, 0]
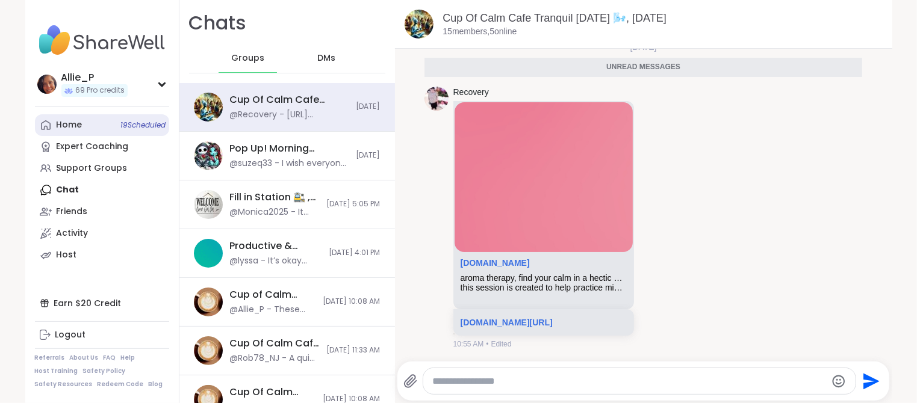
click at [67, 128] on div "Home 19 Scheduled" at bounding box center [70, 125] width 26 height 12
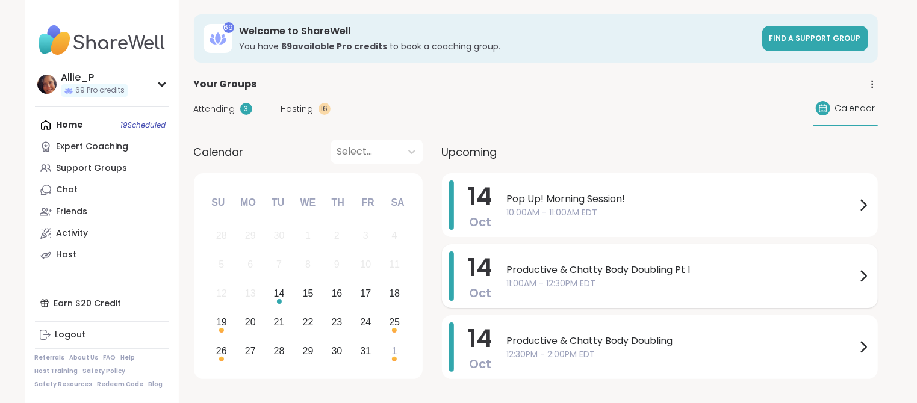
click at [705, 285] on span "11:00AM - 12:30PM EDT" at bounding box center [681, 284] width 349 height 13
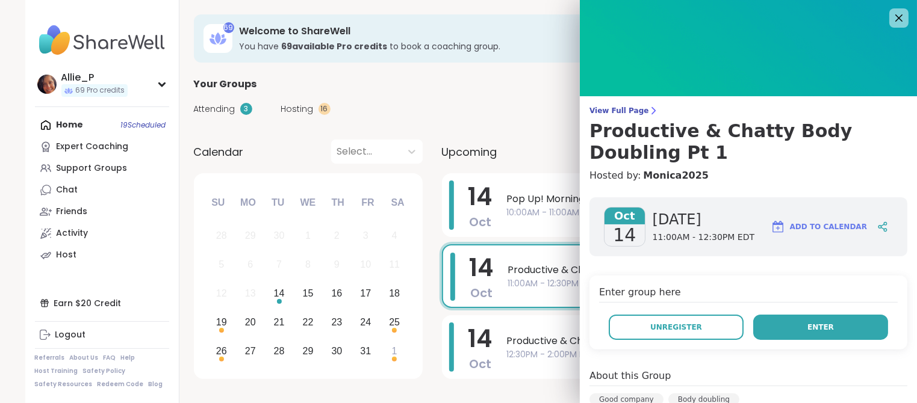
click at [826, 327] on span "Enter" at bounding box center [821, 327] width 26 height 11
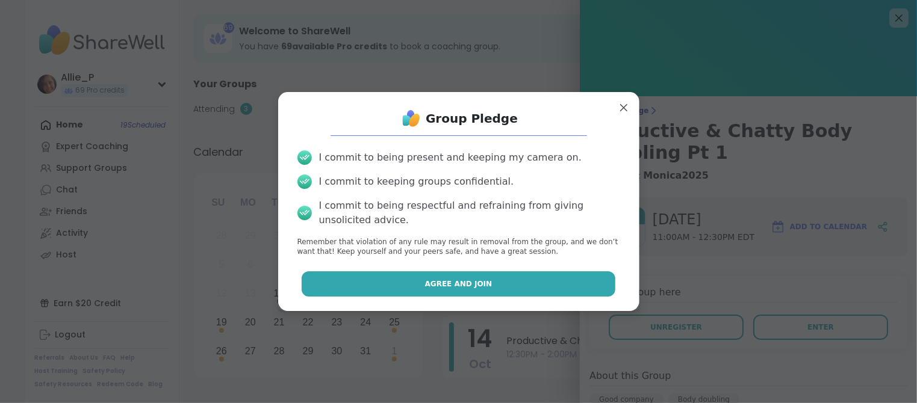
click at [526, 291] on button "Agree and Join" at bounding box center [459, 284] width 314 height 25
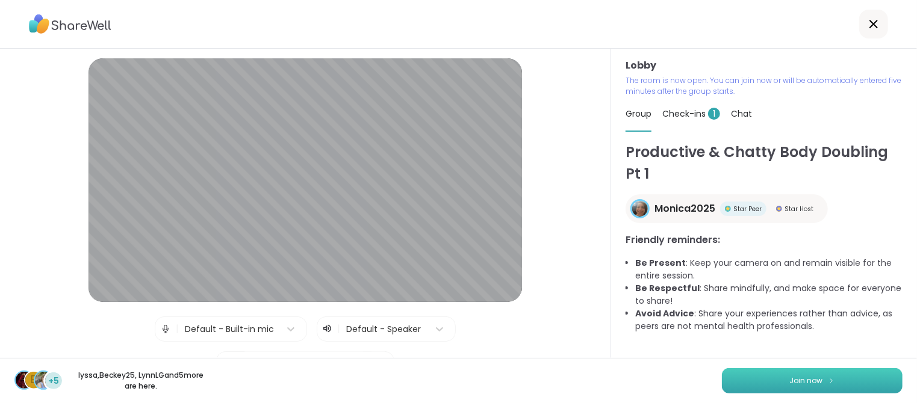
click at [822, 384] on span "Join now" at bounding box center [806, 381] width 33 height 11
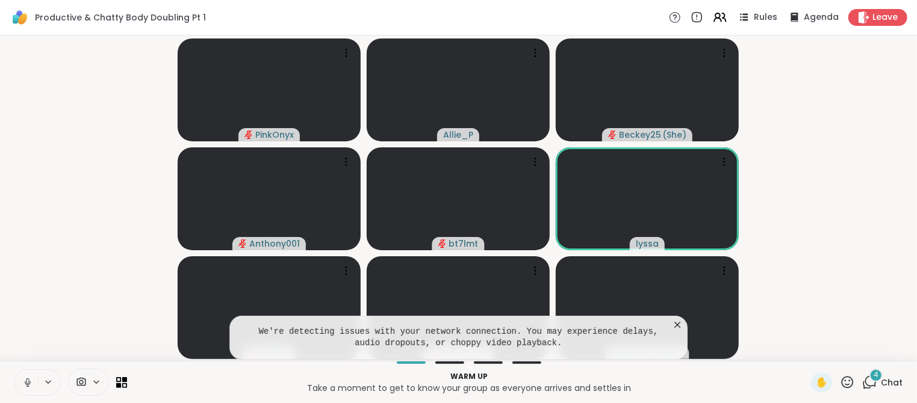
click at [677, 326] on icon at bounding box center [677, 325] width 12 height 12
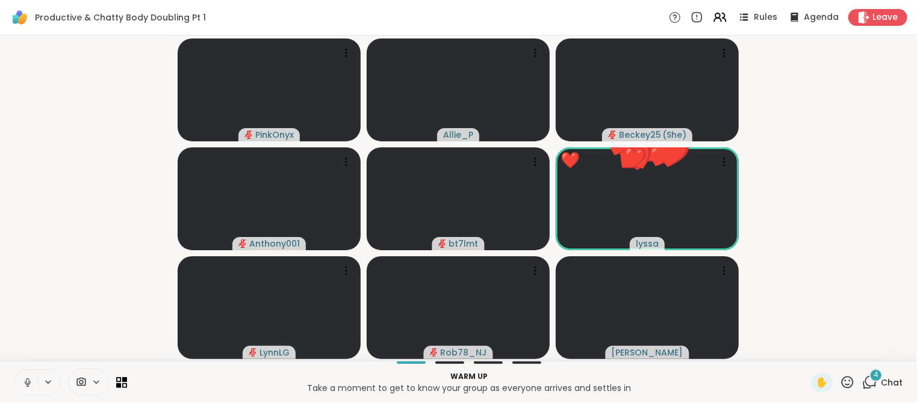
click at [887, 381] on span "Chat" at bounding box center [892, 383] width 22 height 12
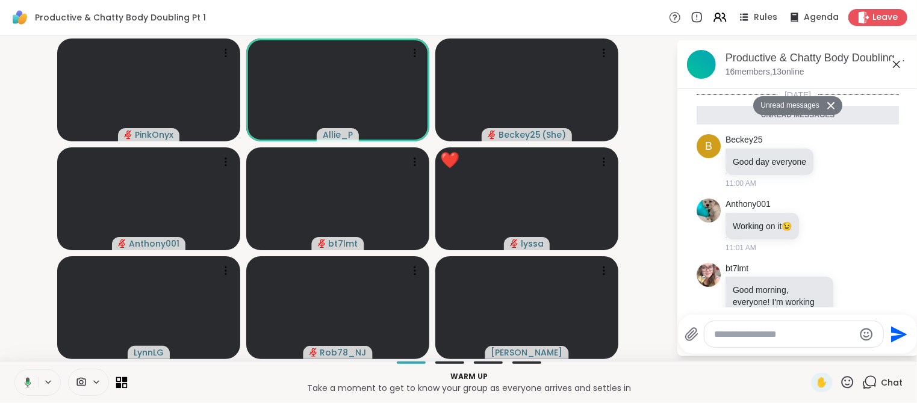
click at [122, 384] on icon at bounding box center [124, 385] width 5 height 5
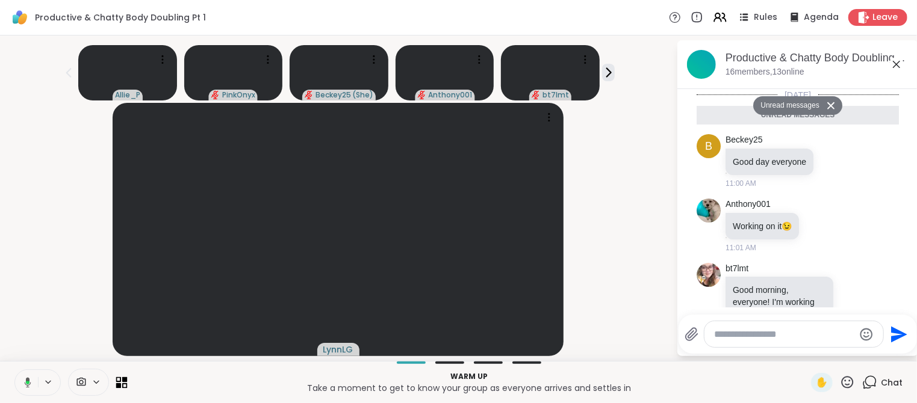
scroll to position [173, 0]
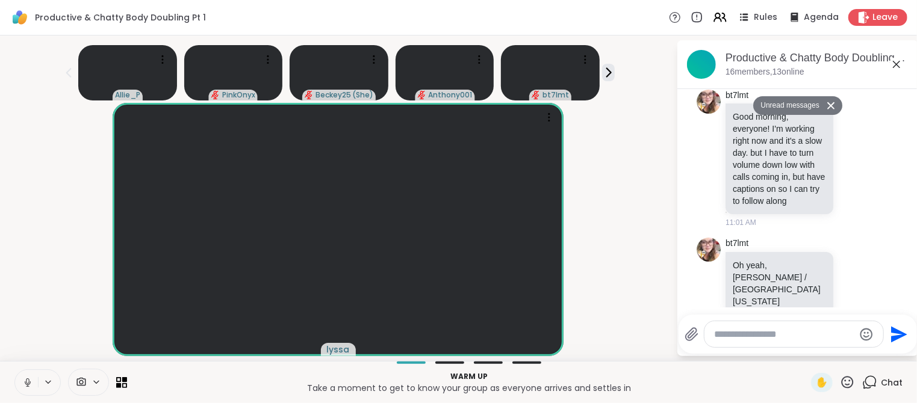
click at [29, 384] on icon at bounding box center [28, 383] width 6 height 4
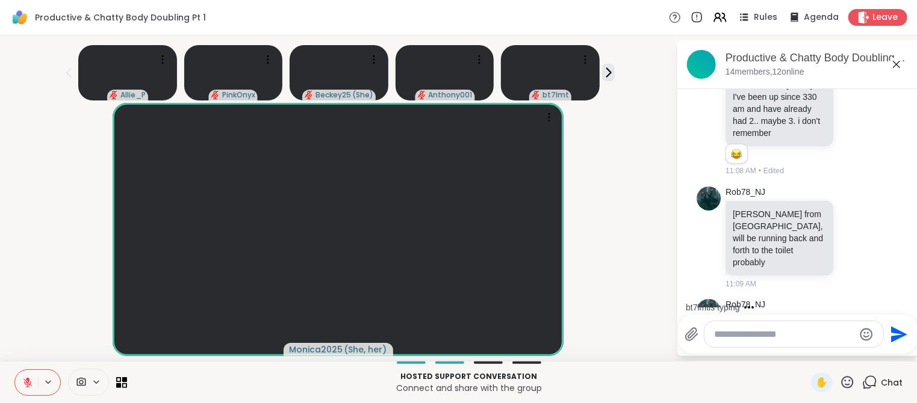
scroll to position [596, 0]
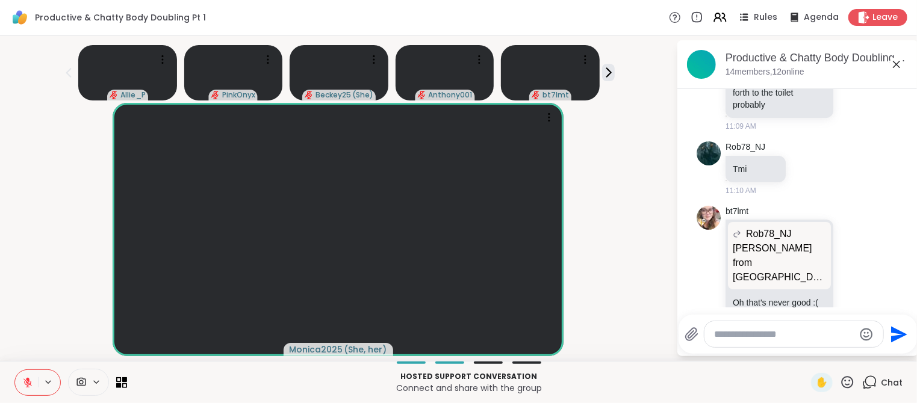
click at [29, 384] on icon at bounding box center [27, 383] width 8 height 8
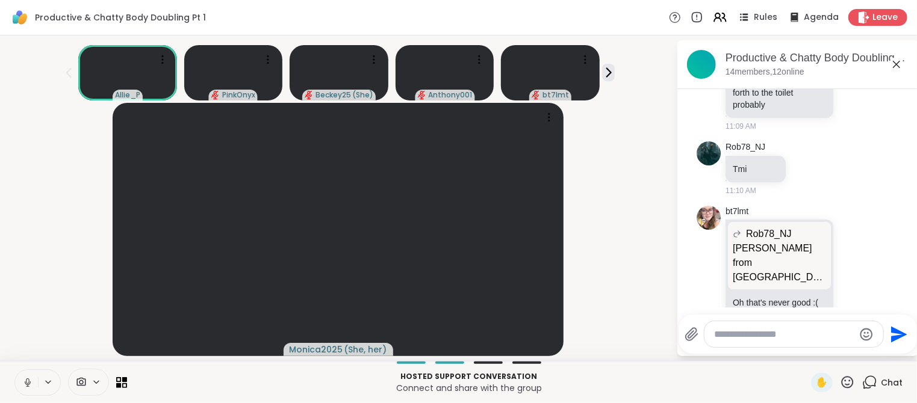
click at [29, 384] on icon at bounding box center [28, 383] width 6 height 4
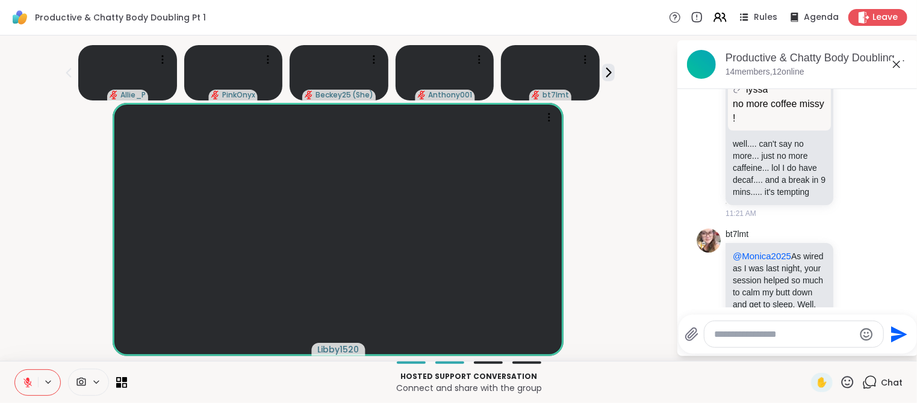
scroll to position [1148, 0]
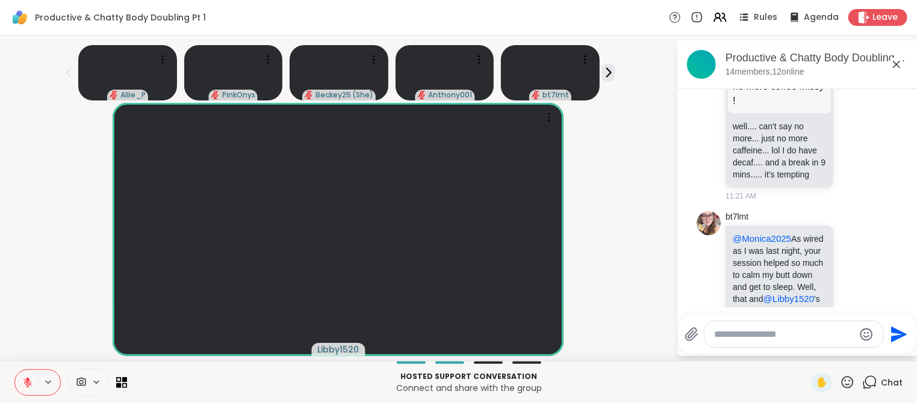
click at [731, 329] on textarea "Type your message" at bounding box center [784, 335] width 140 height 12
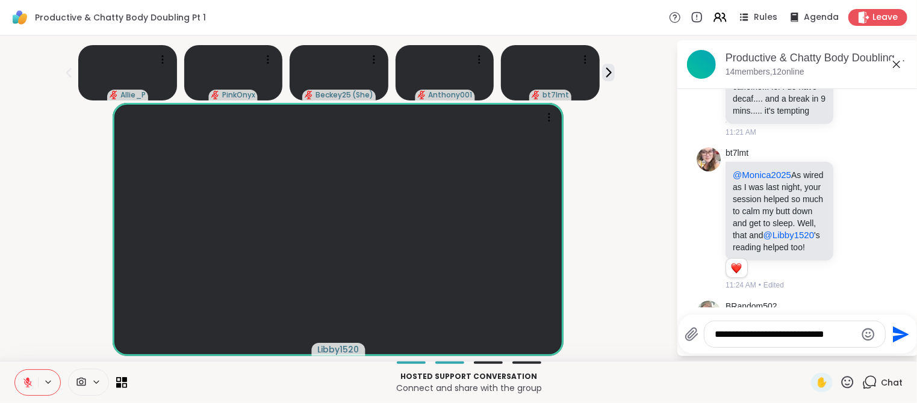
type textarea "**********"
click at [868, 335] on icon "Emoji picker" at bounding box center [868, 335] width 14 height 14
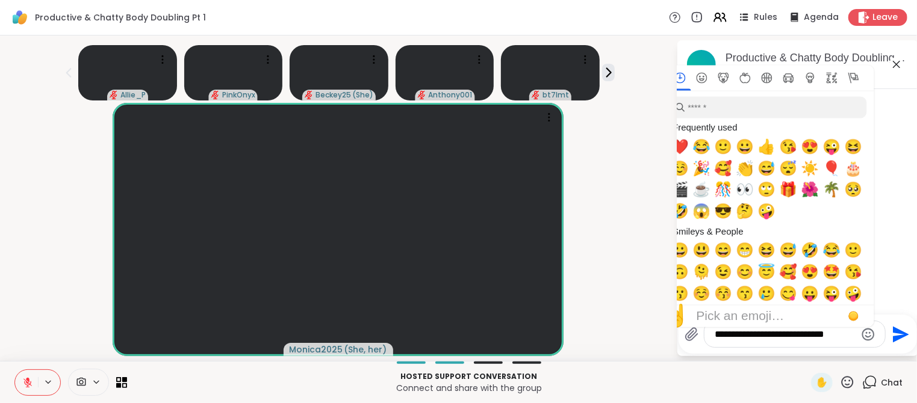
click at [616, 321] on div "Allie_P PinkOnyx Beckey25 ( She ) Anthony001 bt7lmt Monica2025 ( She, her ) Pro…" at bounding box center [458, 199] width 917 height 326
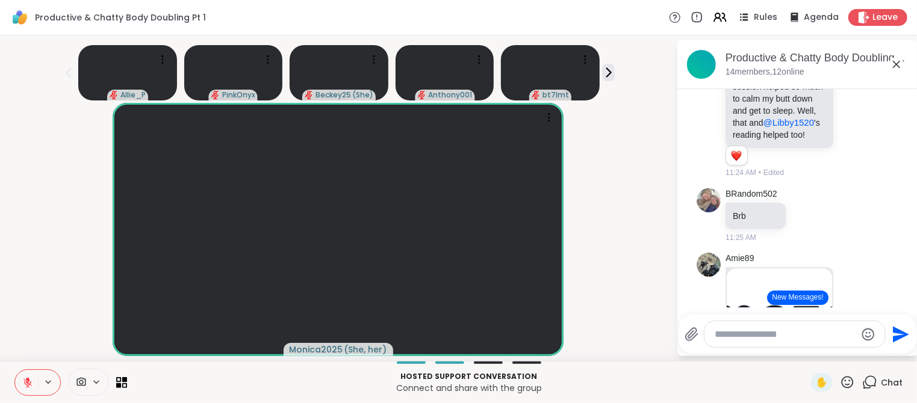
scroll to position [10, 0]
click at [800, 294] on button "New Messages!" at bounding box center [797, 298] width 61 height 14
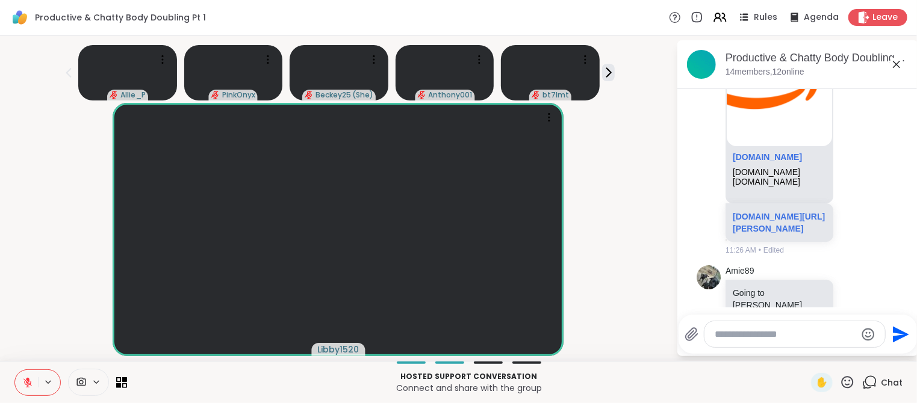
scroll to position [0, 0]
click at [776, 338] on textarea "Type your message" at bounding box center [785, 335] width 140 height 12
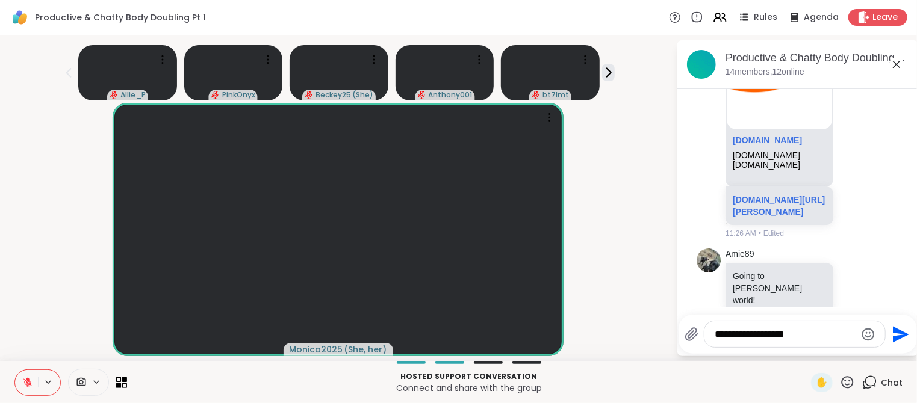
type textarea "**********"
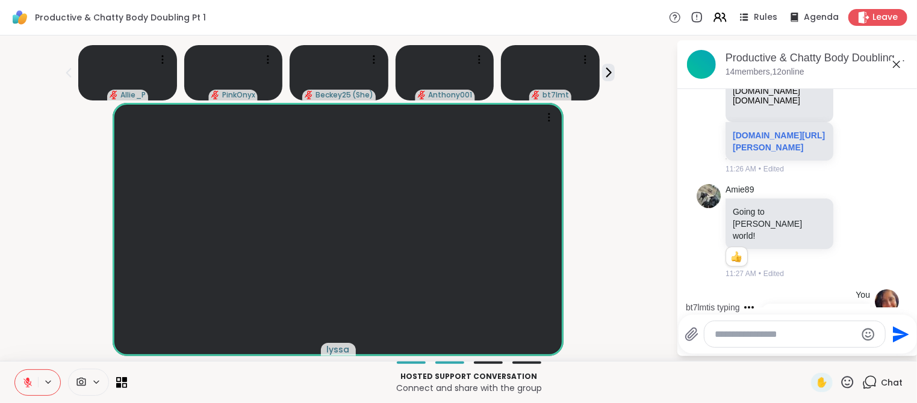
scroll to position [1783, 0]
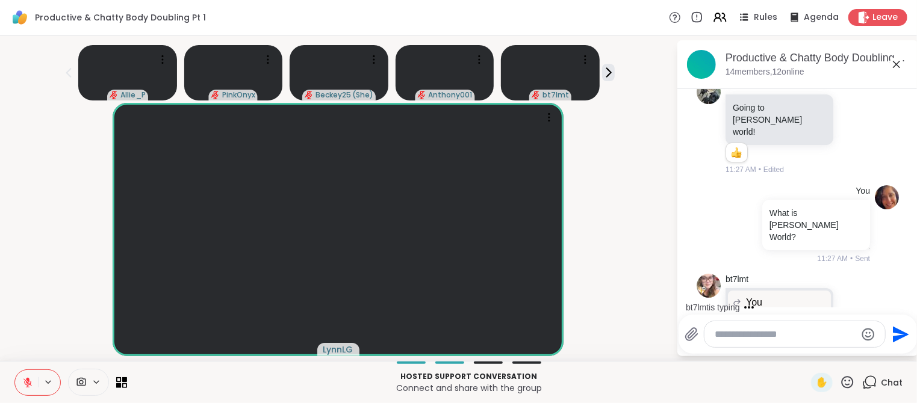
click at [851, 329] on icon at bounding box center [854, 335] width 11 height 12
click at [798, 311] on div "Select Reaction: Joy" at bounding box center [801, 316] width 11 height 11
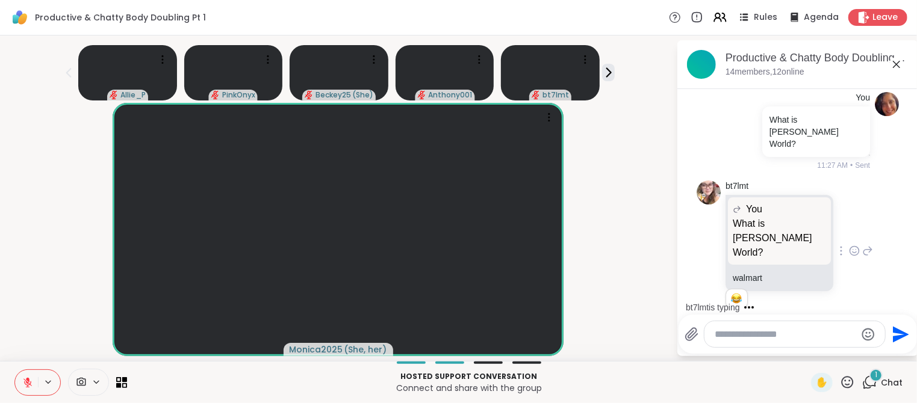
scroll to position [1976, 0]
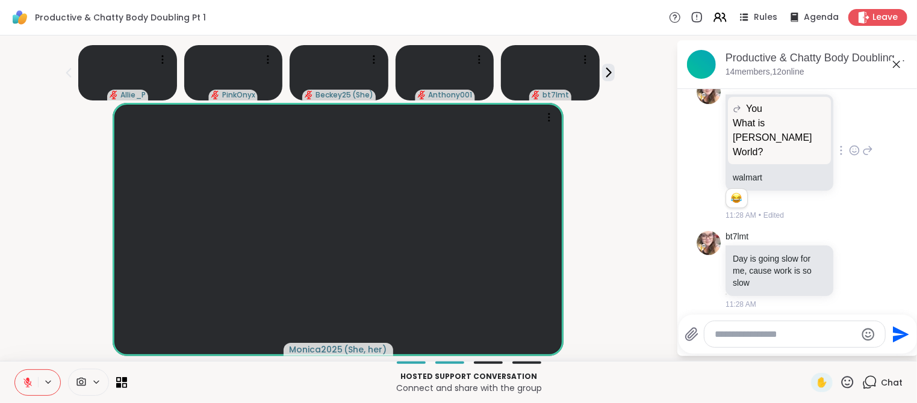
click at [740, 332] on textarea "Type your message" at bounding box center [785, 335] width 140 height 12
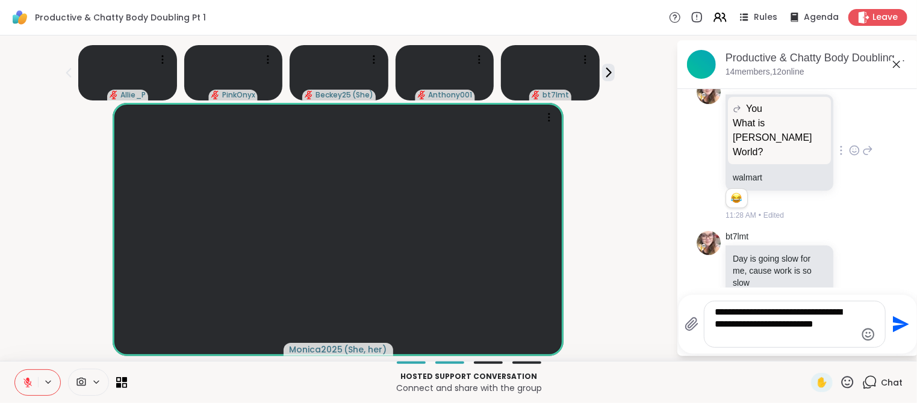
click at [715, 316] on textarea "**********" at bounding box center [785, 325] width 140 height 36
click at [773, 338] on textarea "**********" at bounding box center [785, 325] width 140 height 36
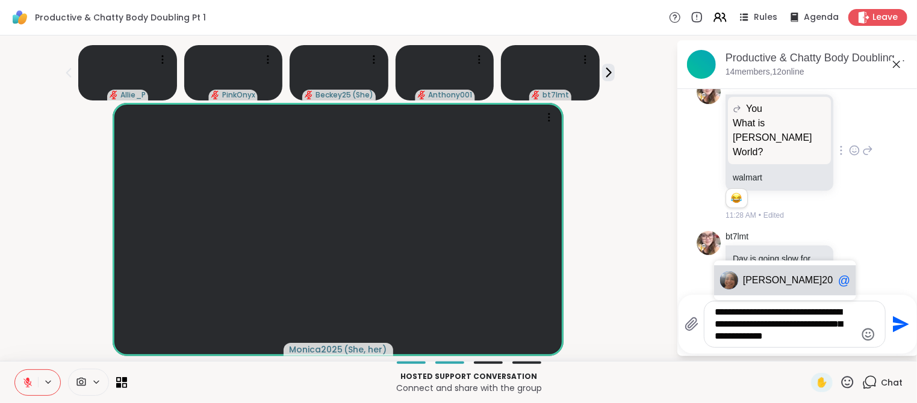
drag, startPoint x: 765, startPoint y: 278, endPoint x: 784, endPoint y: 307, distance: 34.9
click at [767, 279] on span "[PERSON_NAME]" at bounding box center [782, 281] width 79 height 12
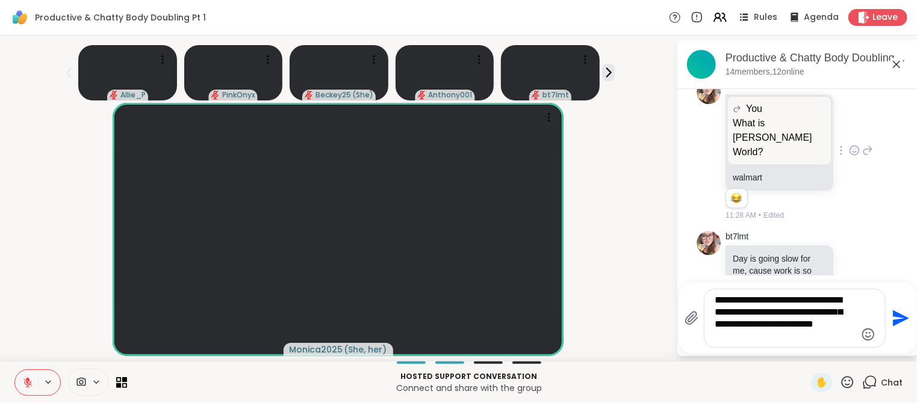
click at [738, 326] on textarea "**********" at bounding box center [785, 318] width 140 height 48
click at [757, 326] on textarea "**********" at bounding box center [785, 318] width 140 height 48
type textarea "**********"
drag, startPoint x: 851, startPoint y: 339, endPoint x: 691, endPoint y: 310, distance: 162.8
click at [691, 310] on div "**********" at bounding box center [785, 324] width 201 height 47
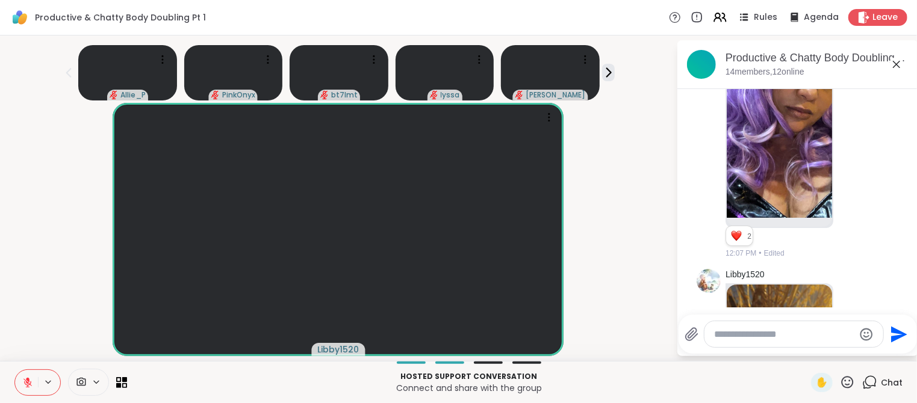
scroll to position [3250, 0]
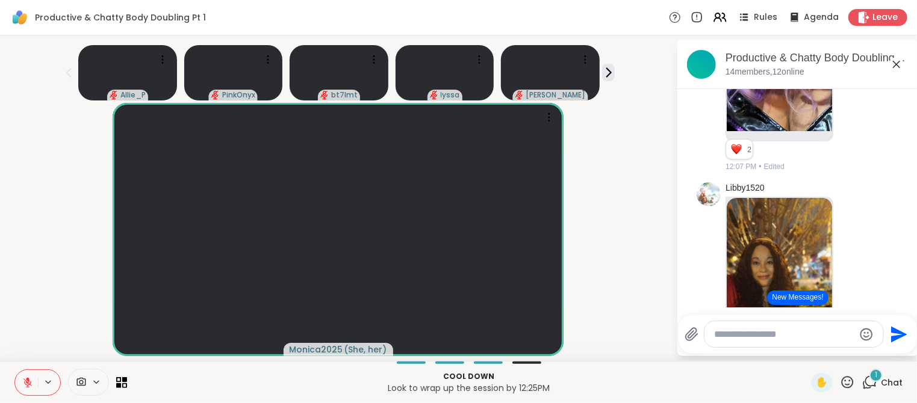
click at [876, 376] on span "1" at bounding box center [876, 375] width 2 height 10
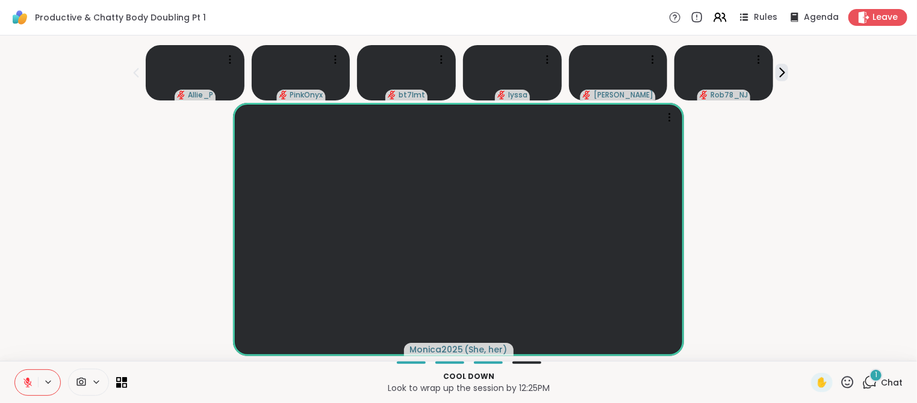
click at [877, 385] on icon at bounding box center [869, 382] width 15 height 15
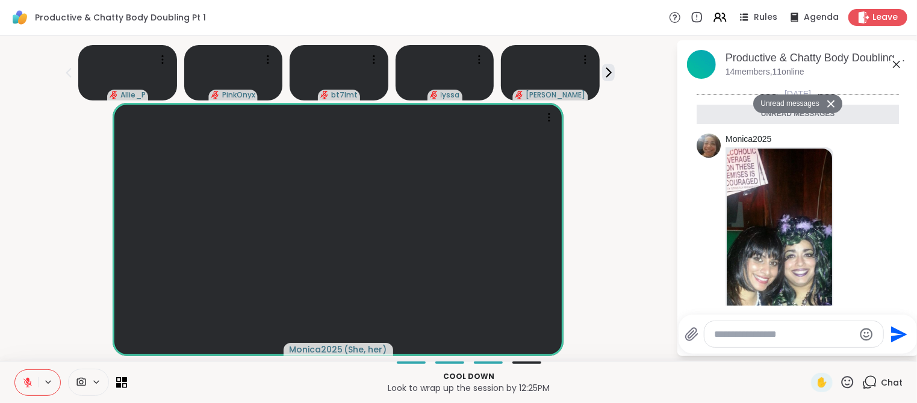
scroll to position [10, 0]
click at [791, 95] on button "Unread messages" at bounding box center [787, 104] width 69 height 19
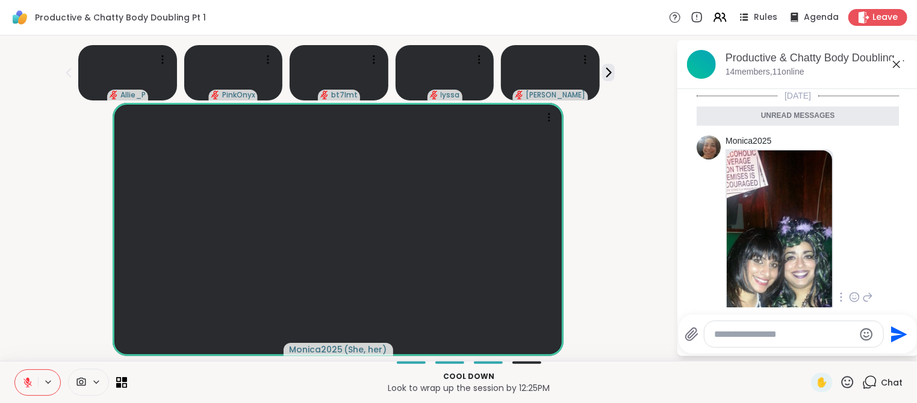
scroll to position [3960, 0]
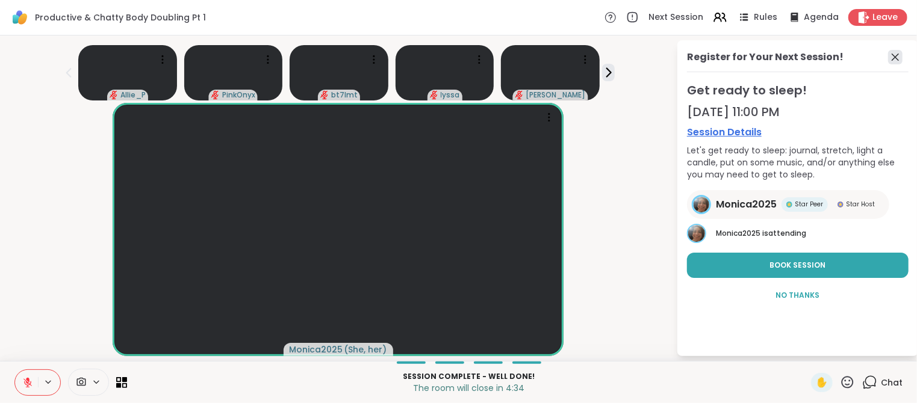
click at [900, 55] on icon at bounding box center [895, 57] width 14 height 14
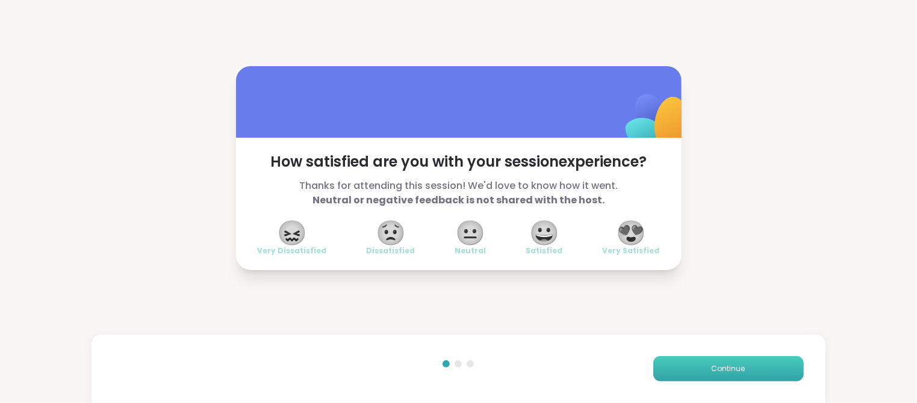
click at [732, 375] on button "Continue" at bounding box center [728, 369] width 151 height 25
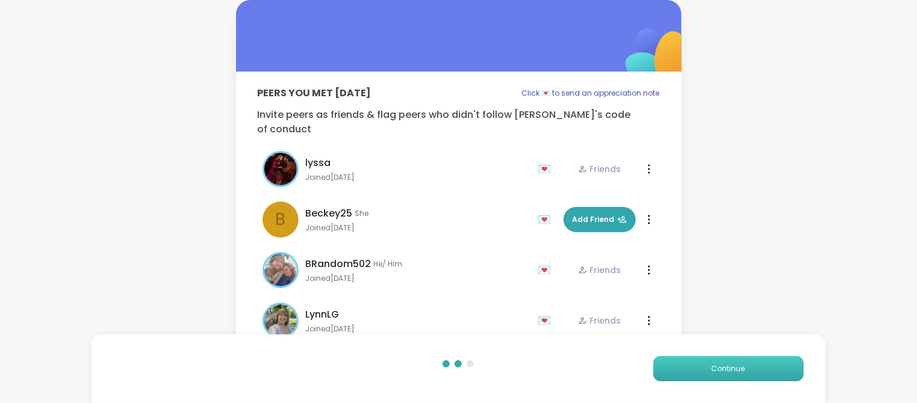
click at [732, 373] on span "Continue" at bounding box center [729, 369] width 34 height 11
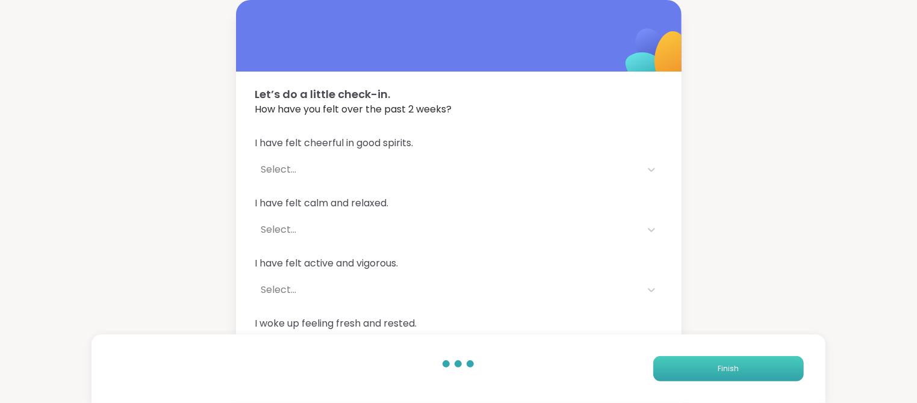
click at [732, 373] on span "Finish" at bounding box center [728, 369] width 21 height 11
